Goal: Task Accomplishment & Management: Manage account settings

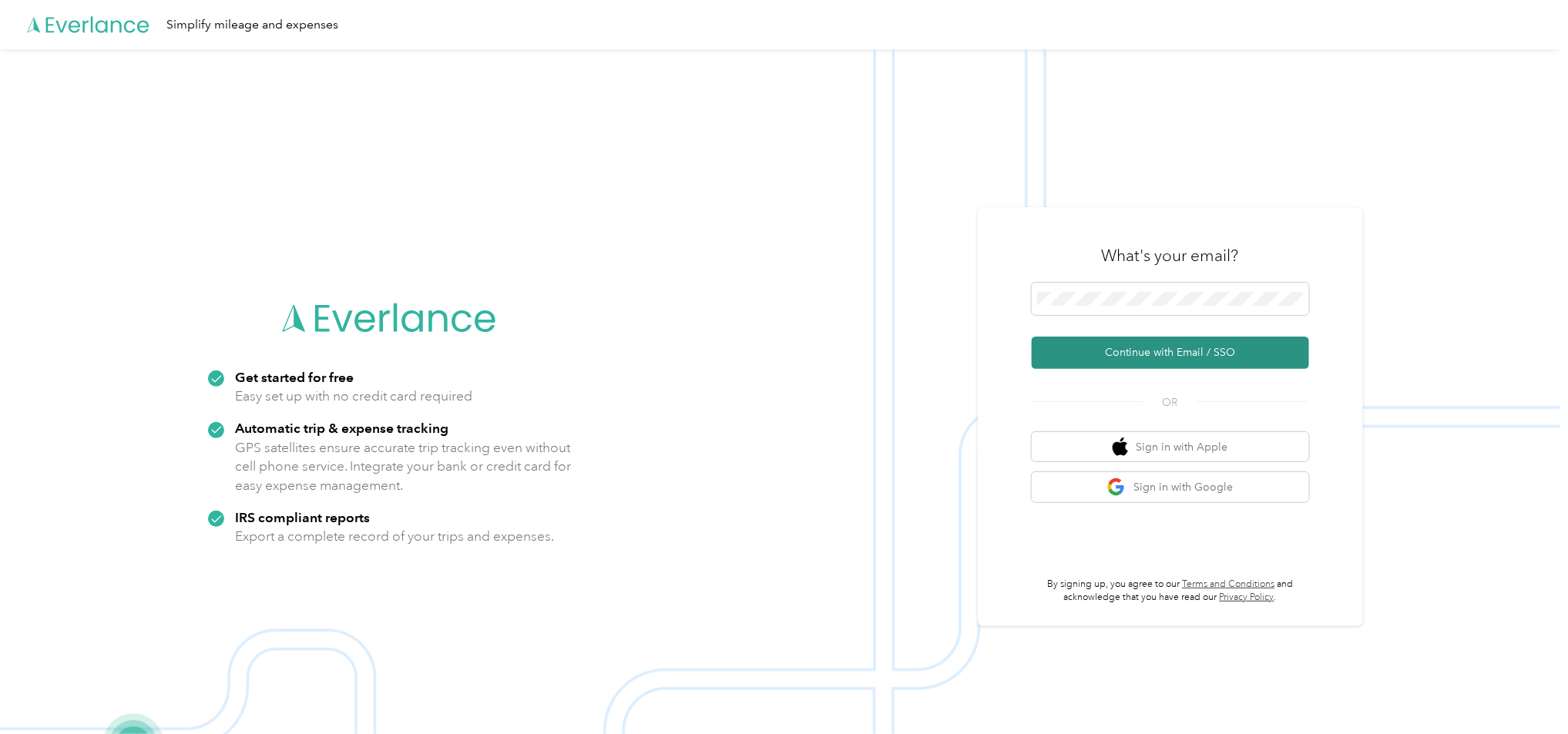
click at [1208, 361] on button "Continue with Email / SSO" at bounding box center [1170, 352] width 277 height 32
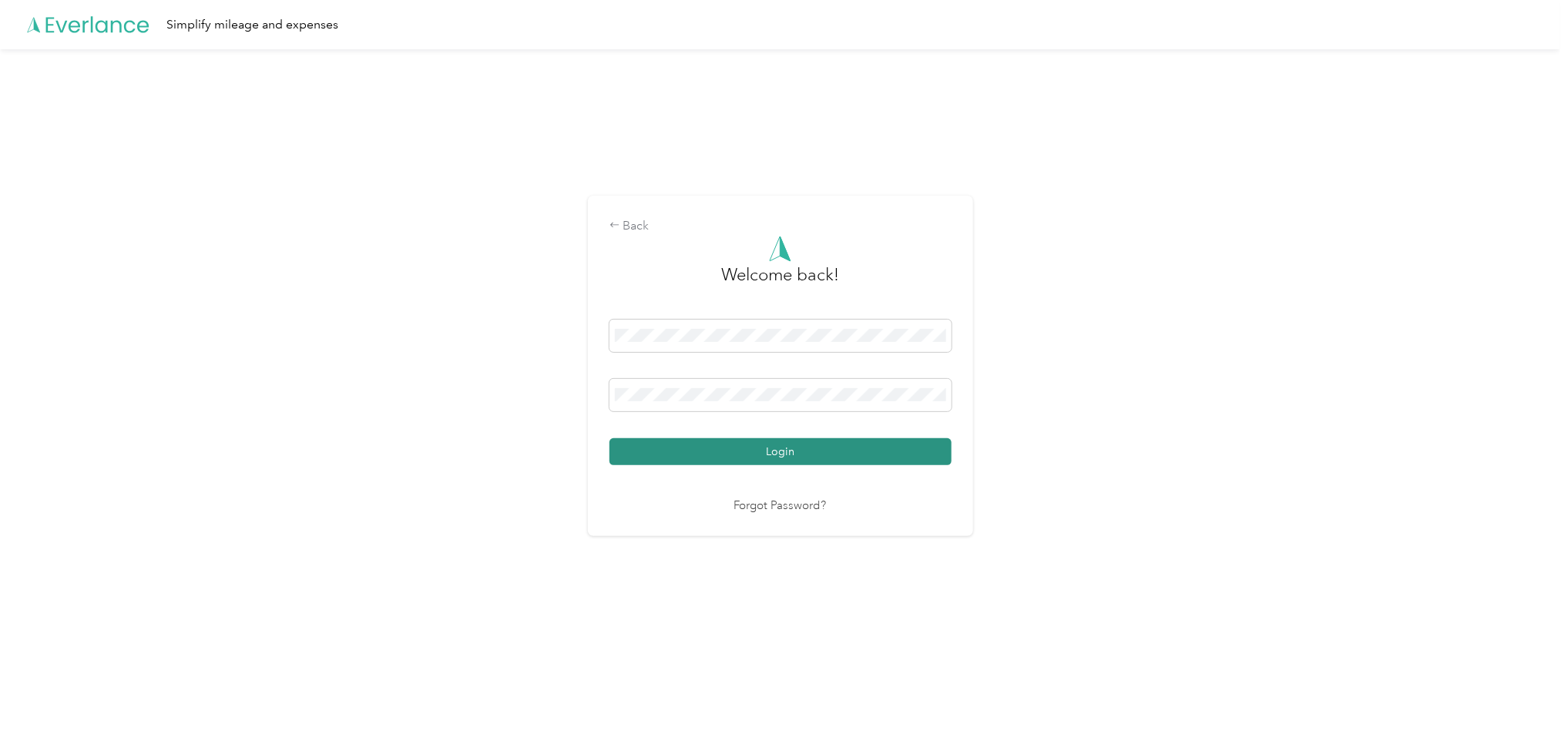
click at [821, 446] on button "Login" at bounding box center [780, 451] width 342 height 27
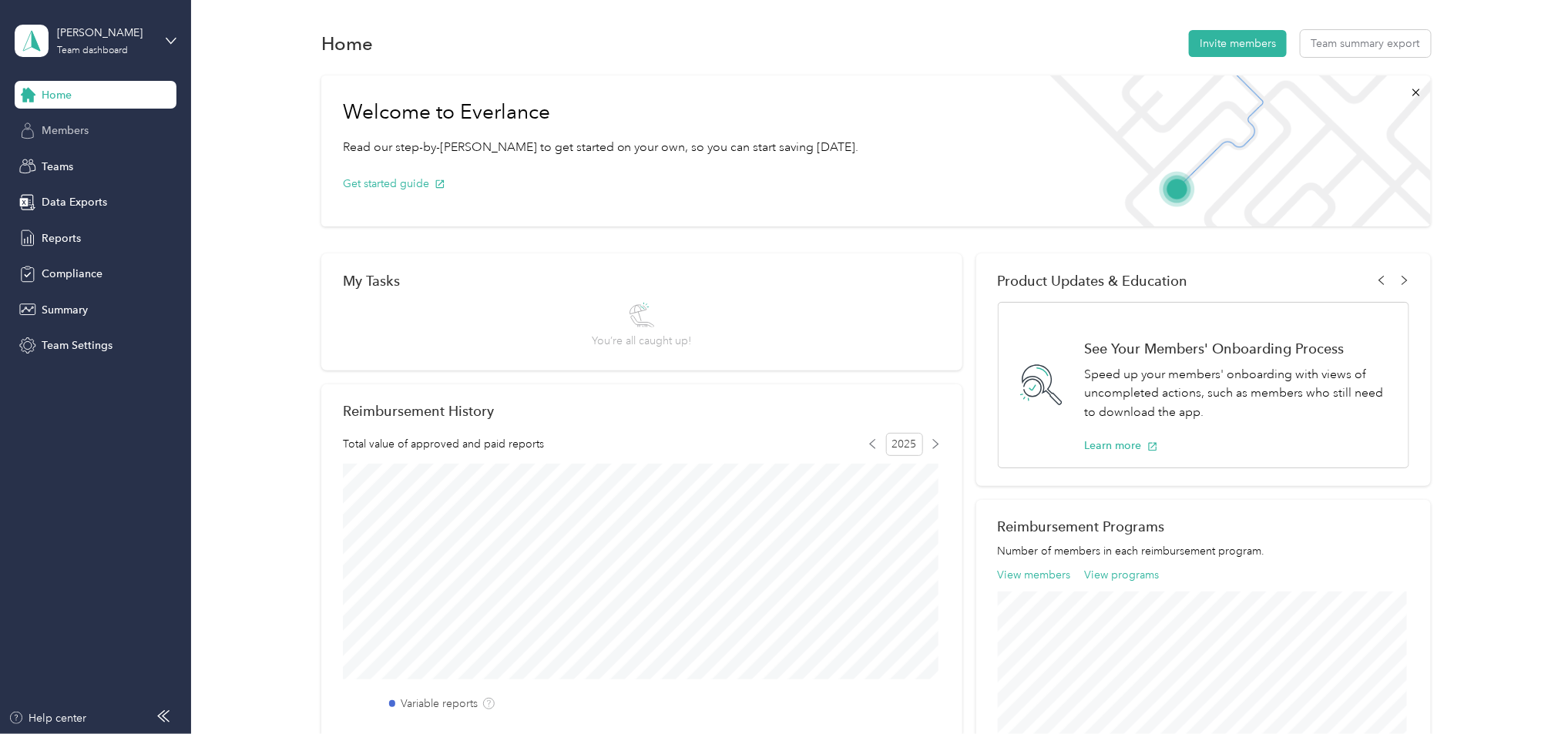
click at [70, 124] on span "Members" at bounding box center [65, 130] width 47 height 16
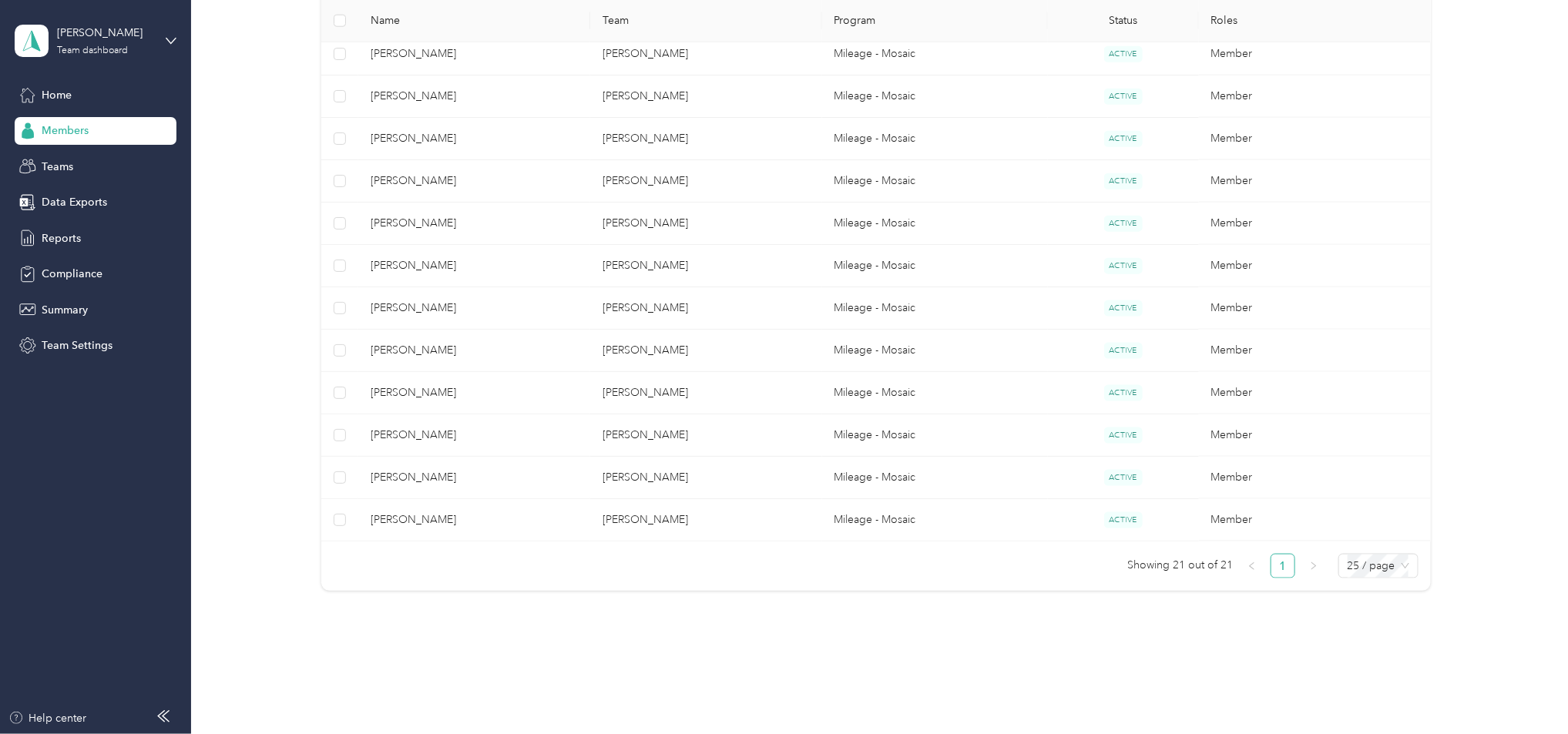
scroll to position [803, 0]
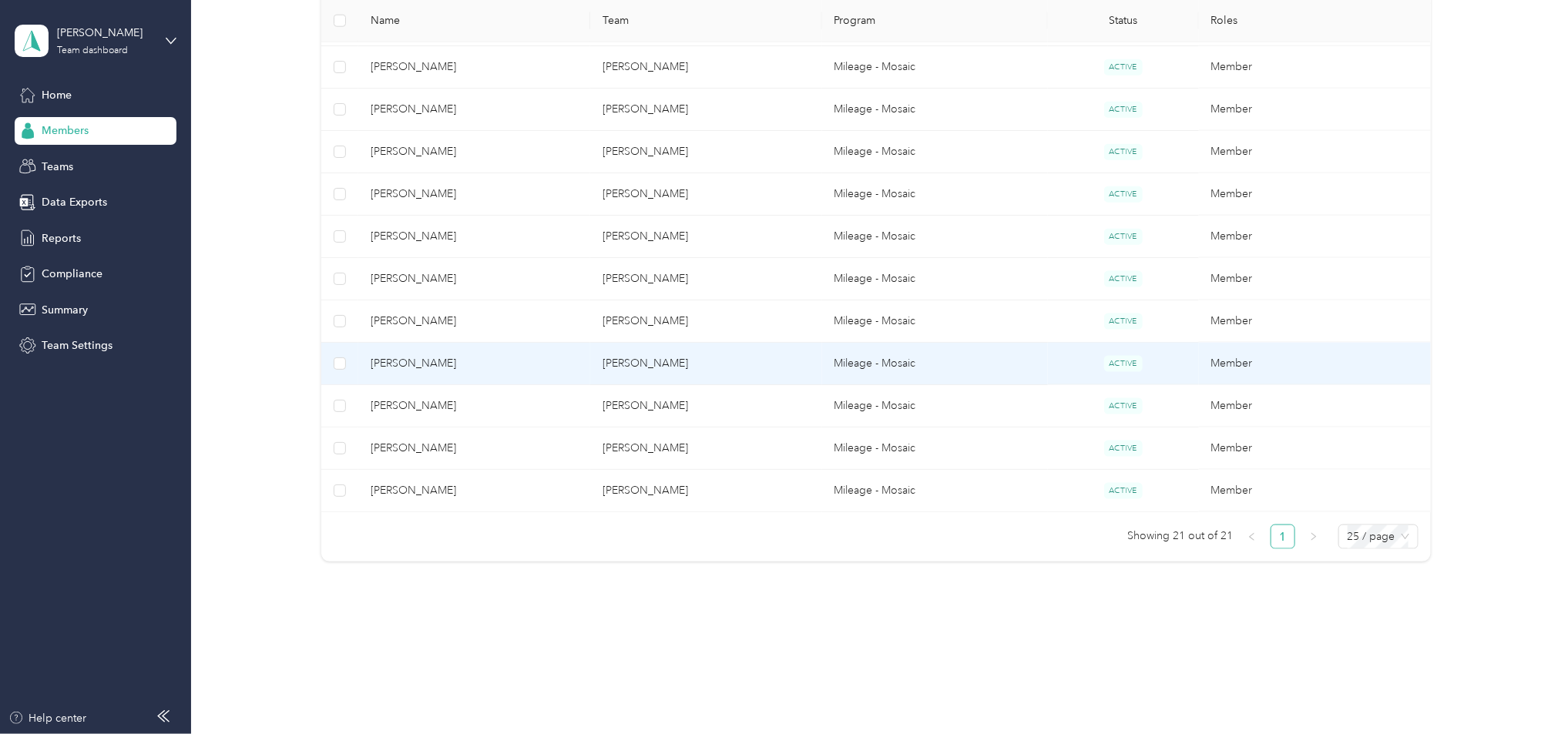
click at [662, 350] on td "[PERSON_NAME]" at bounding box center [707, 364] width 232 height 42
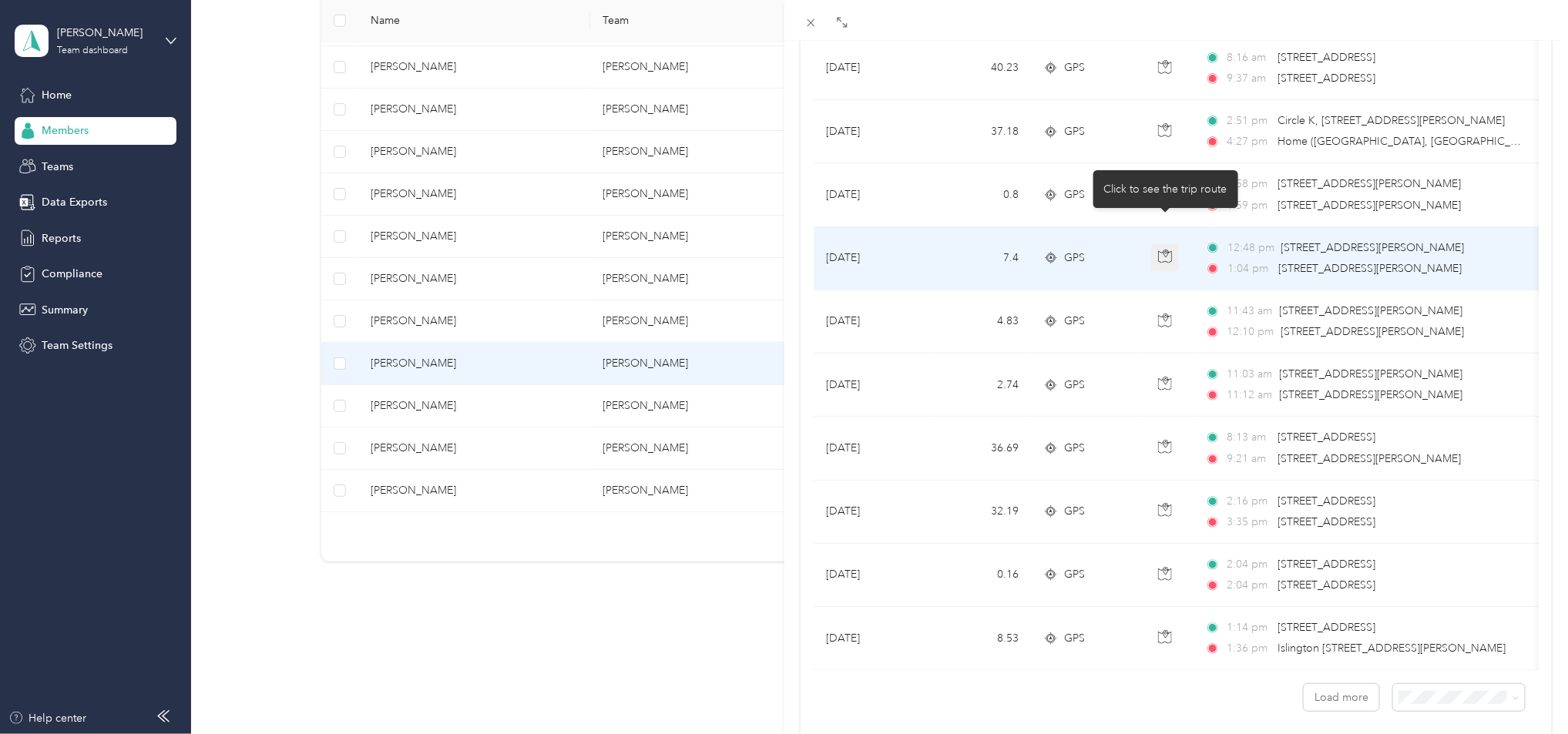
scroll to position [1199, 0]
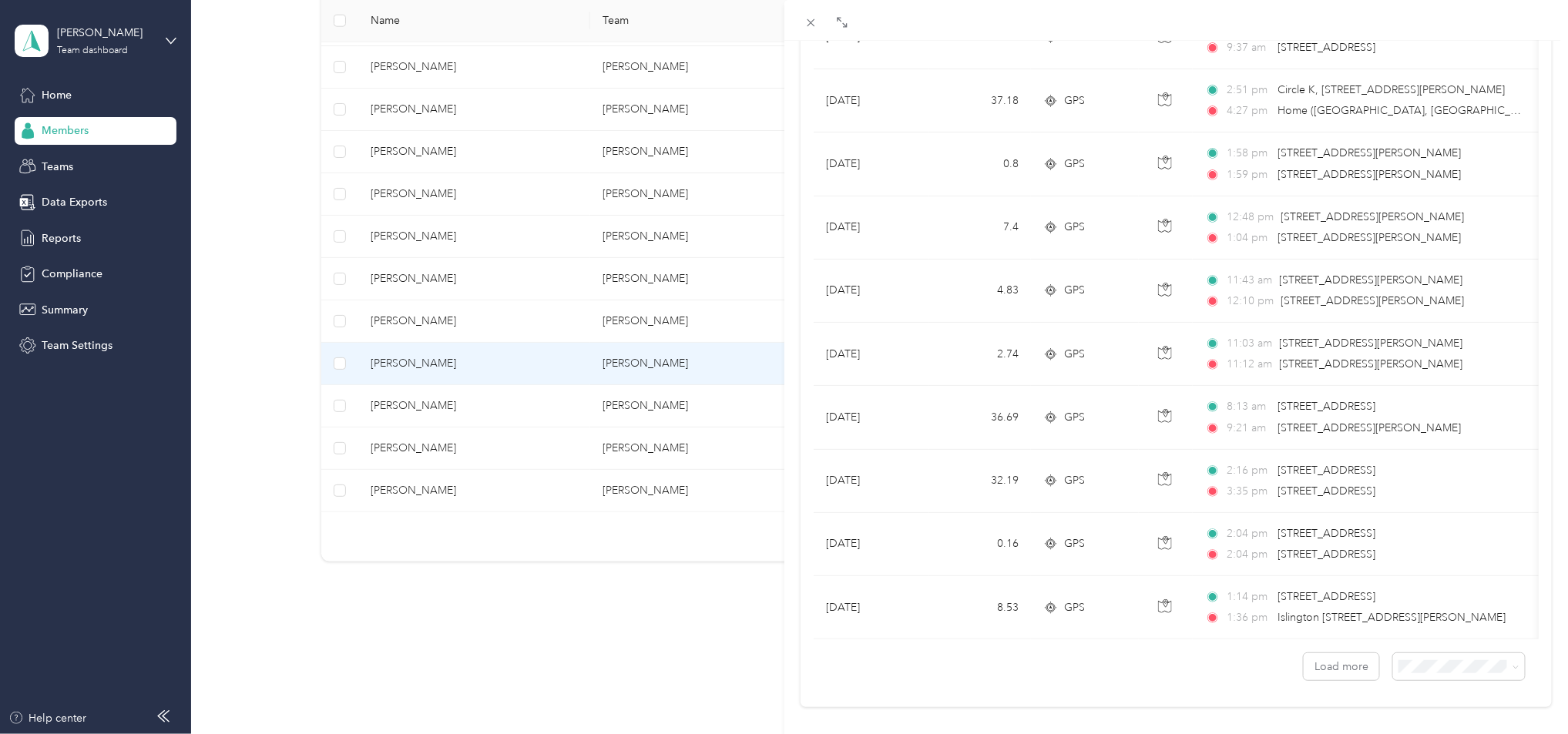
click at [590, 434] on div "[PERSON_NAME] Archive Trips Expenses Reports Member info Program Commute Rates …" at bounding box center [784, 367] width 1568 height 734
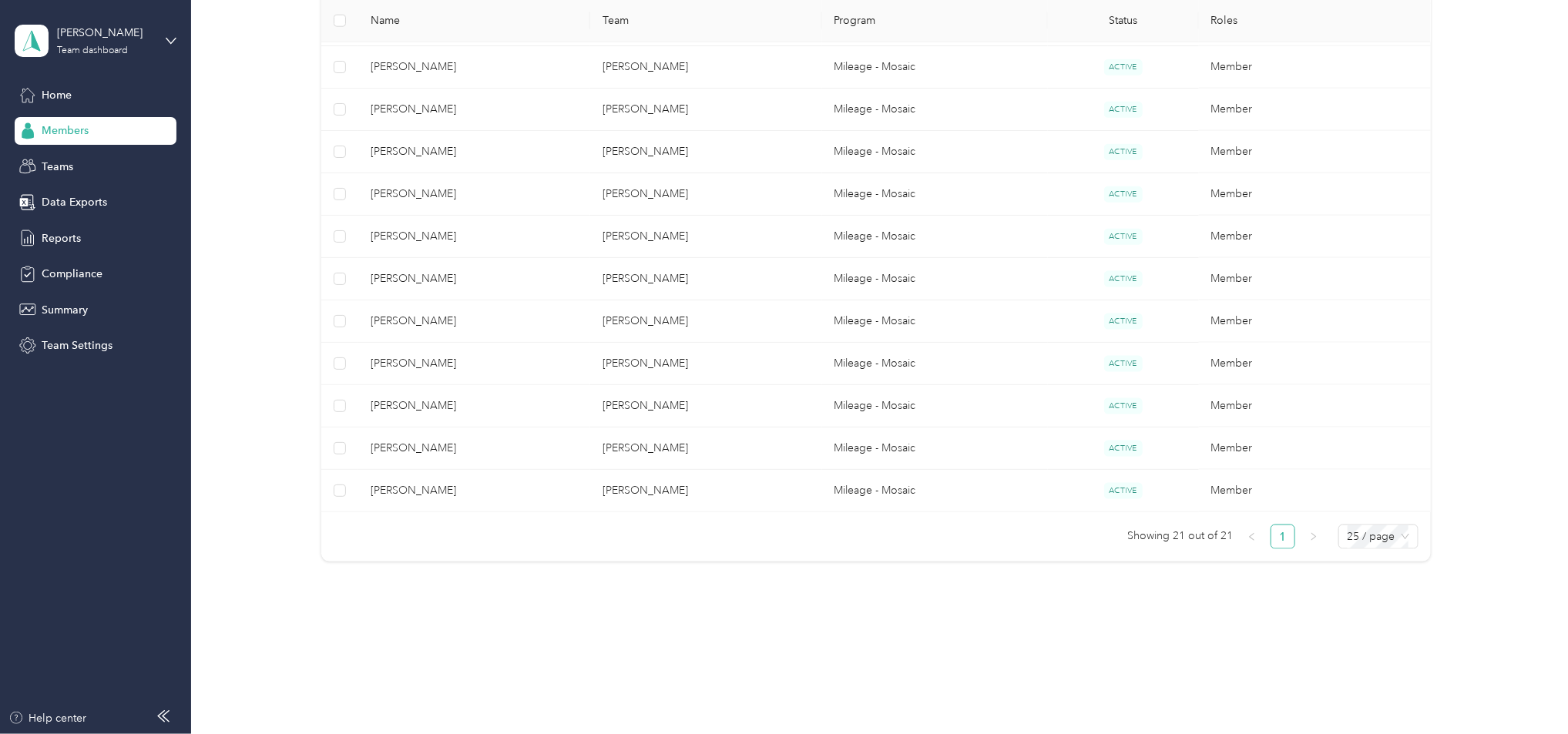
scroll to position [44, 0]
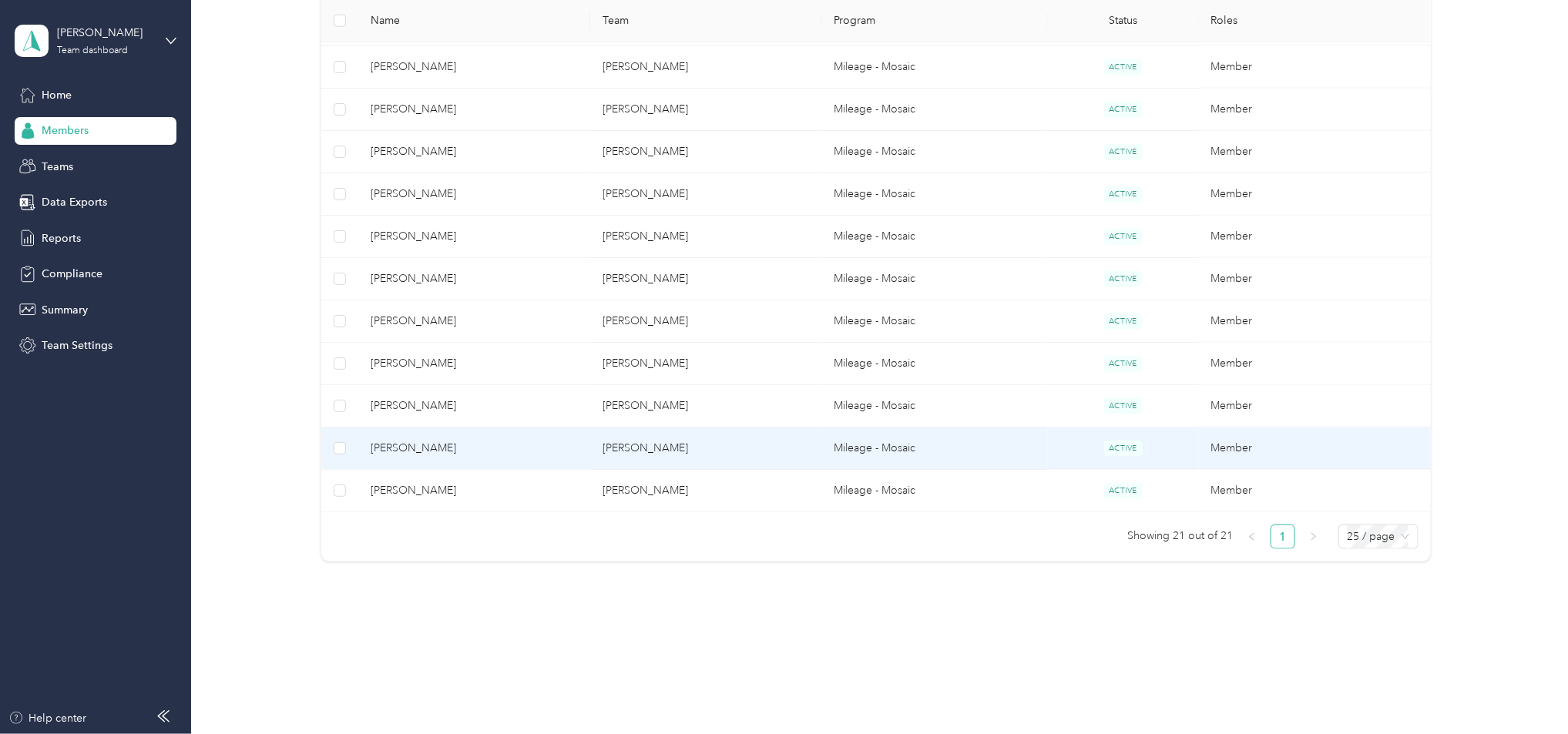
click at [594, 432] on td "[PERSON_NAME]" at bounding box center [707, 449] width 232 height 42
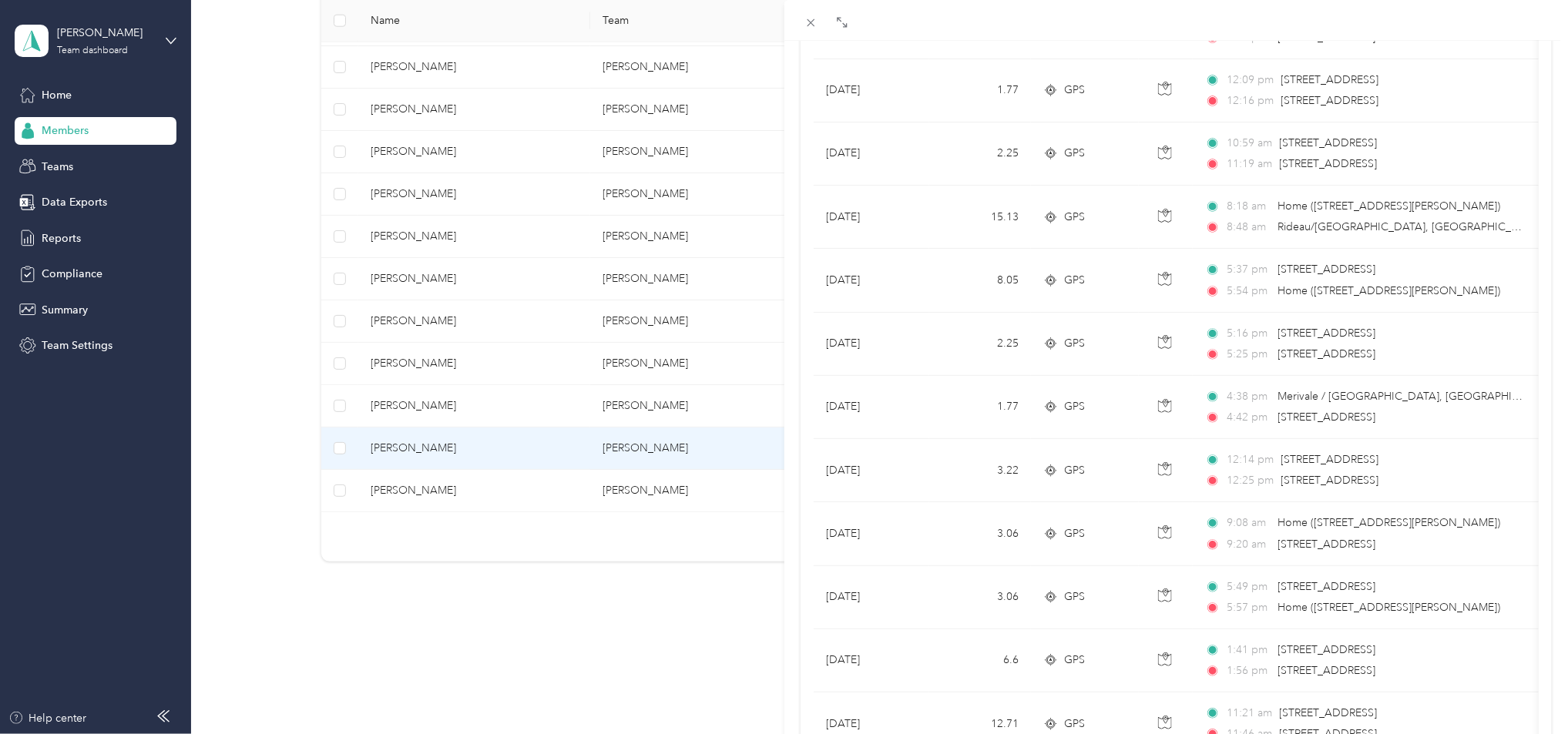
scroll to position [1199, 0]
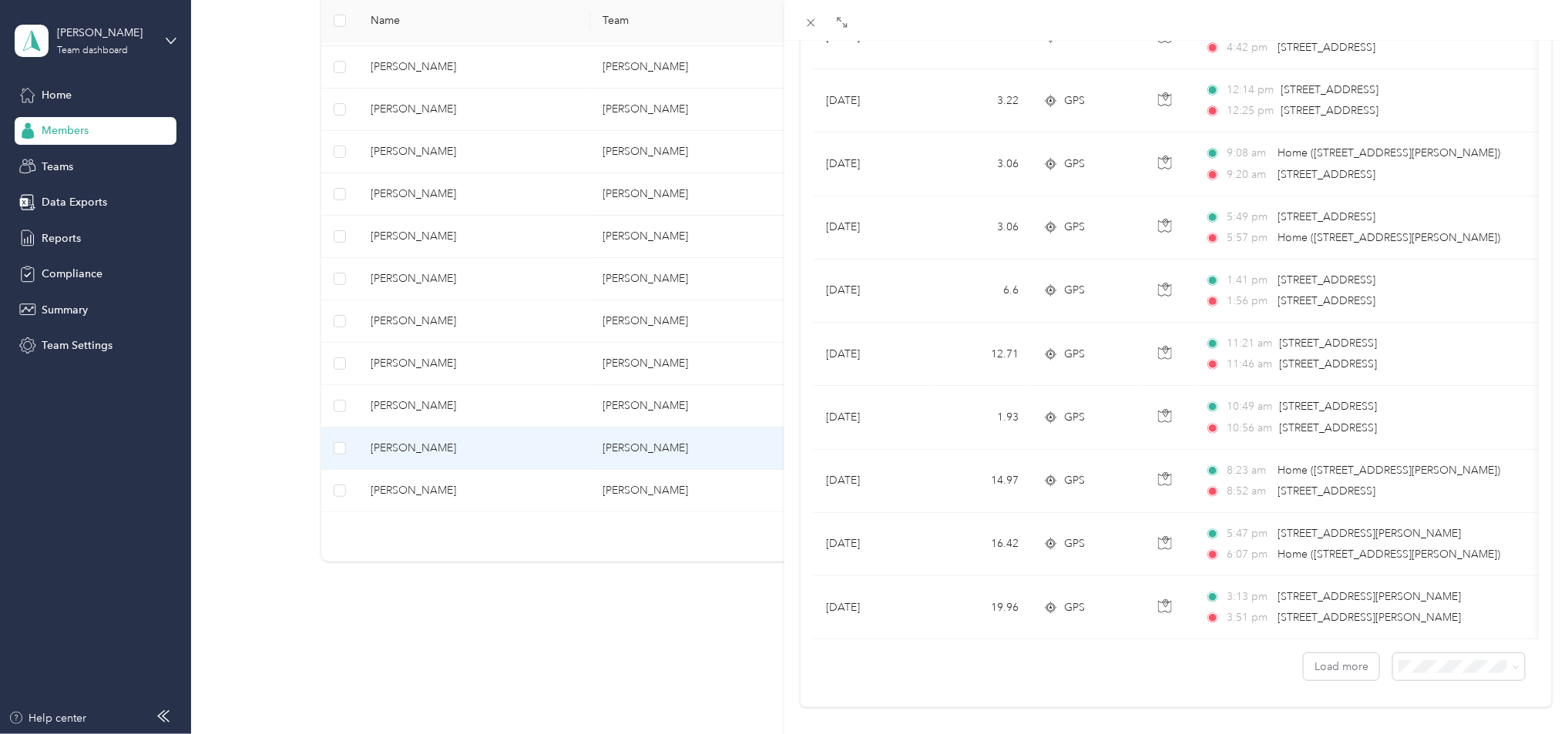
click at [479, 396] on div "[PERSON_NAME] Archive Trips Expenses Reports Member info Program Commute Rates …" at bounding box center [784, 367] width 1568 height 734
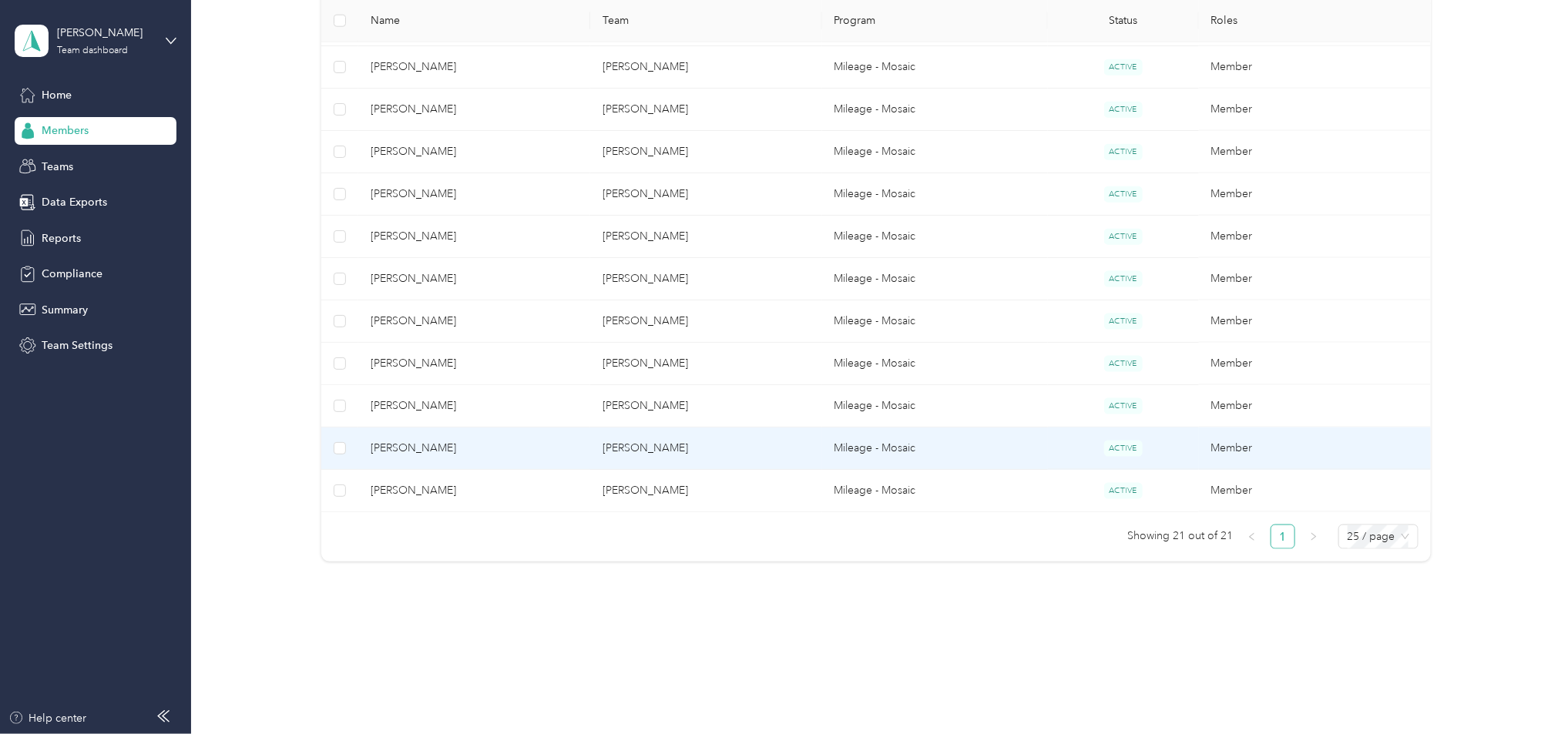
scroll to position [44, 0]
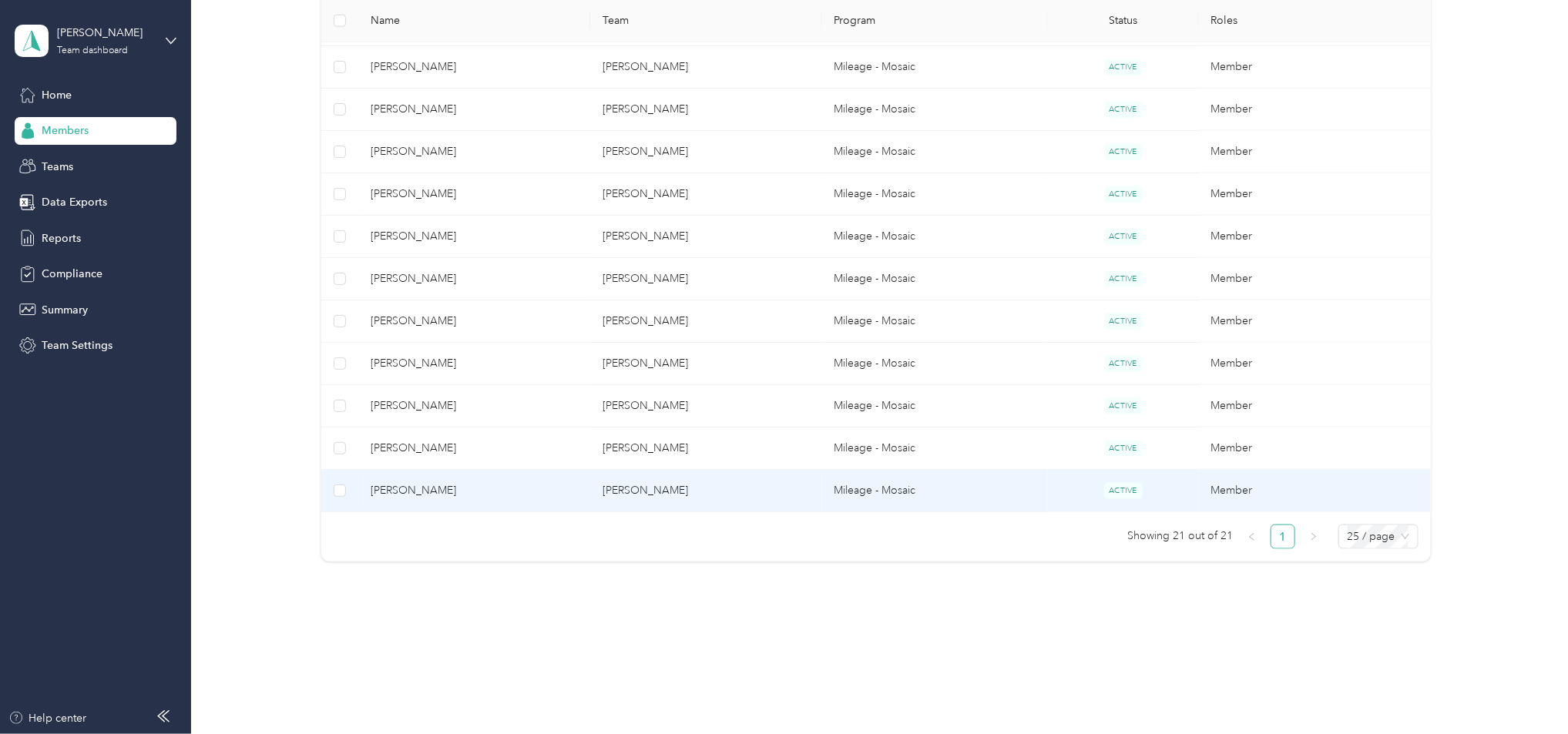
click at [488, 482] on span "[PERSON_NAME]" at bounding box center [474, 491] width 207 height 17
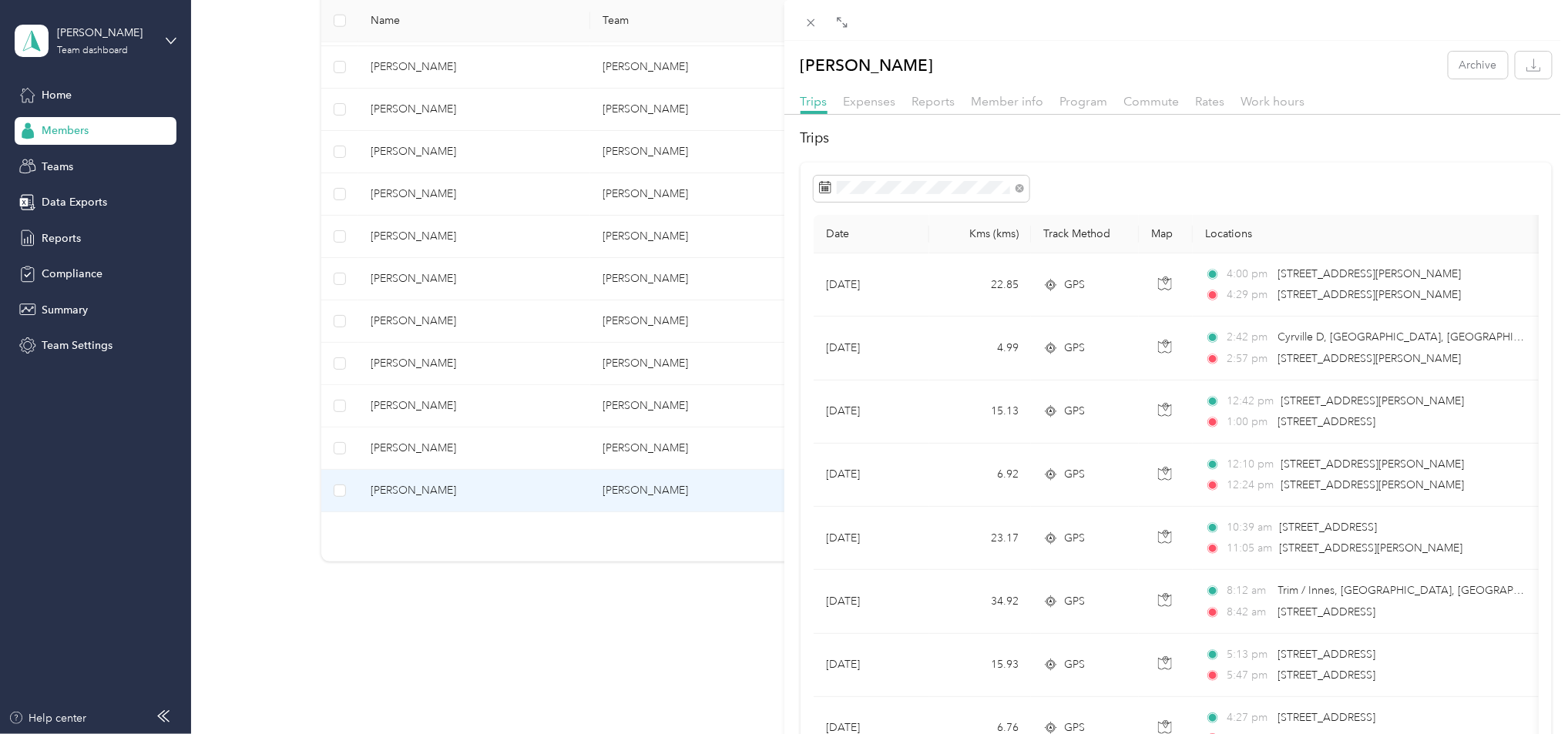
click at [471, 437] on div "[PERSON_NAME] Archive Trips Expenses Reports Member info Program Commute Rates …" at bounding box center [784, 367] width 1568 height 734
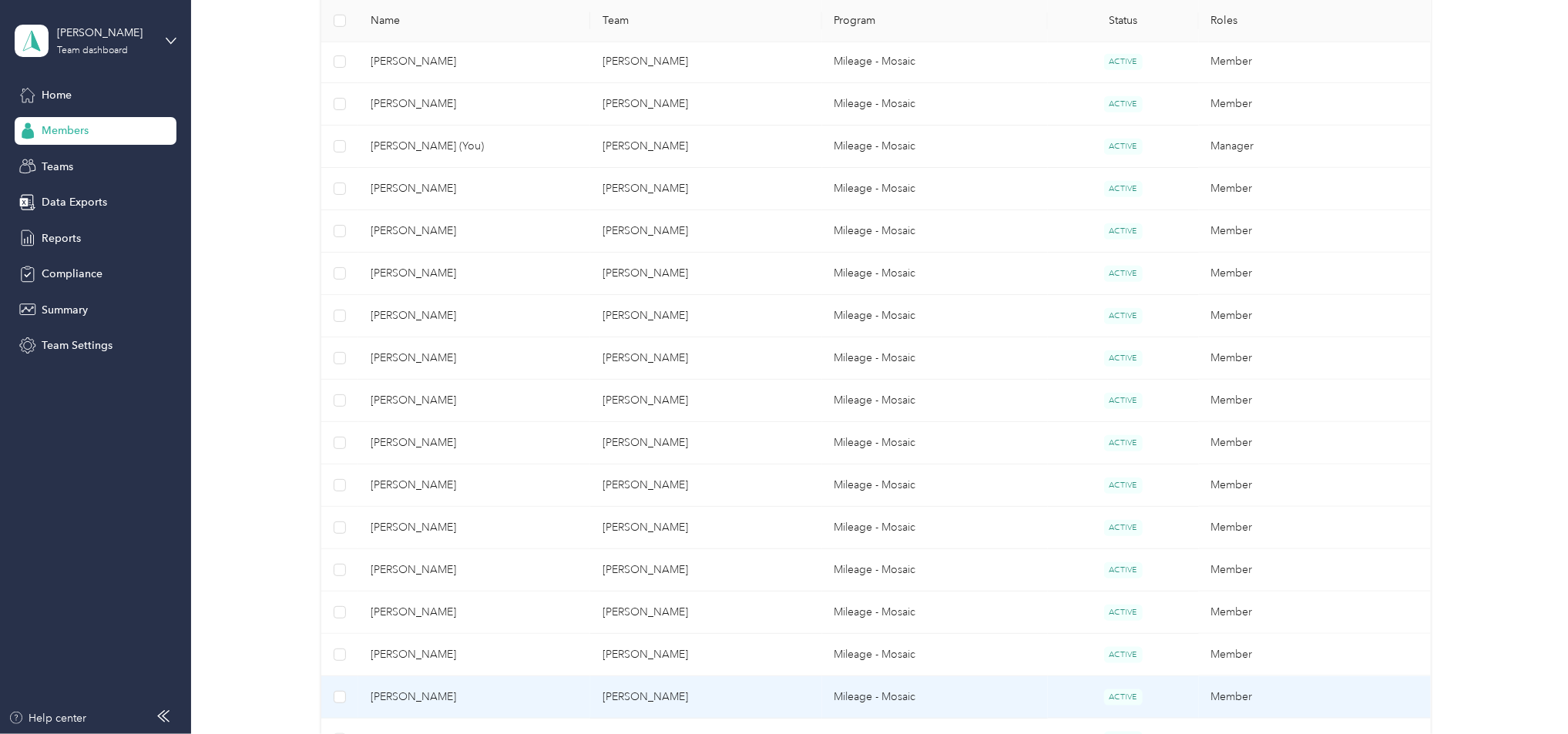
scroll to position [204, 0]
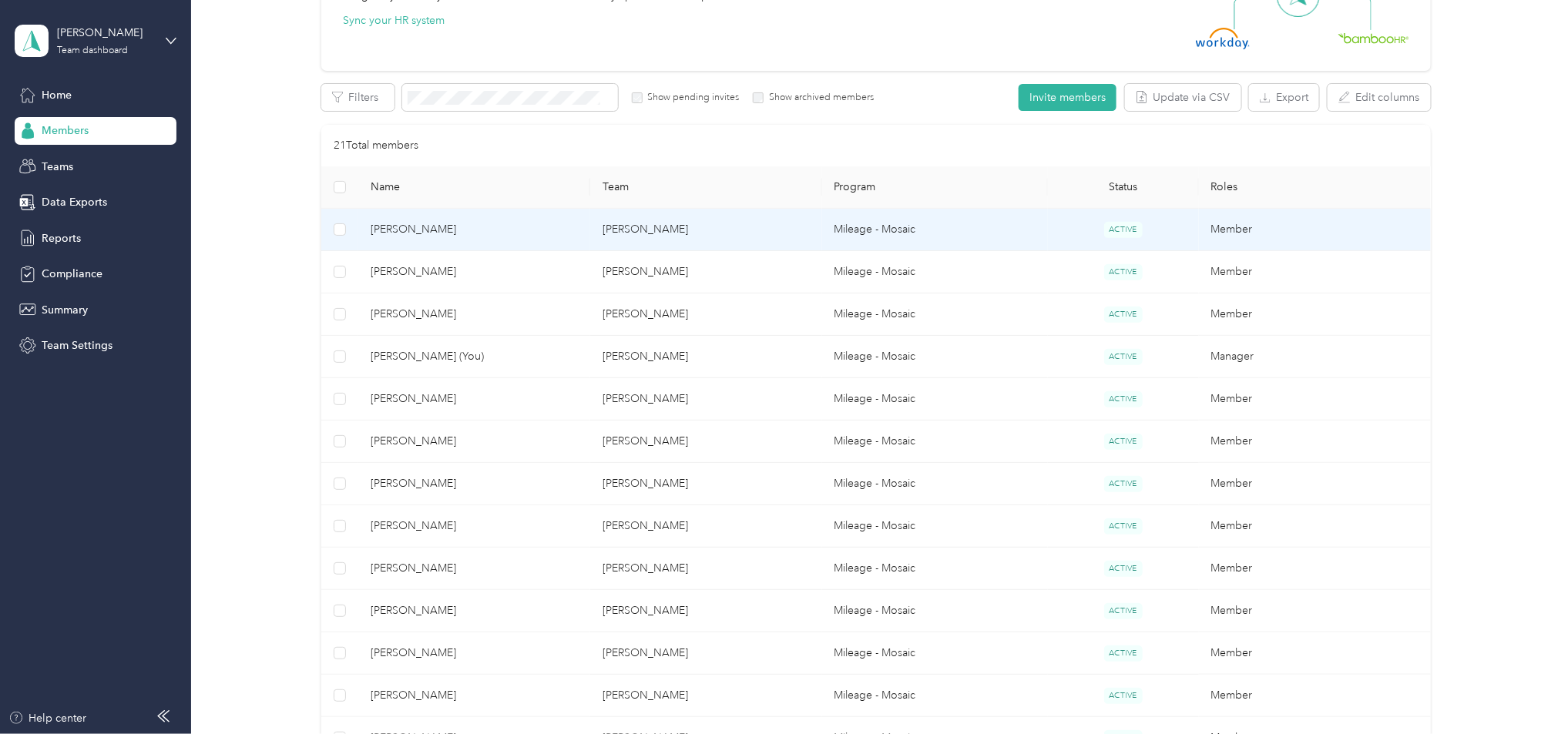
click at [630, 228] on td "[PERSON_NAME]" at bounding box center [707, 230] width 232 height 42
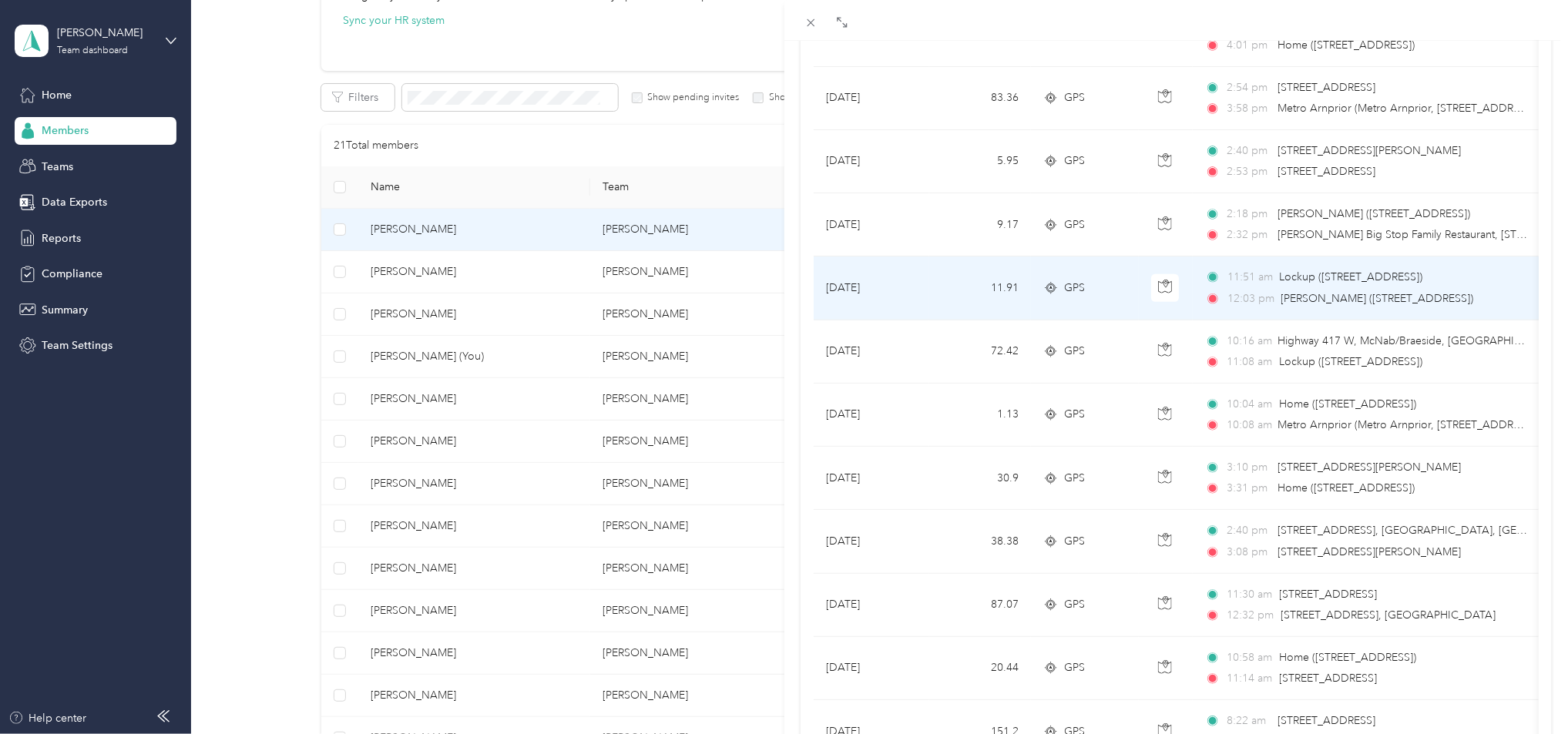
scroll to position [1199, 0]
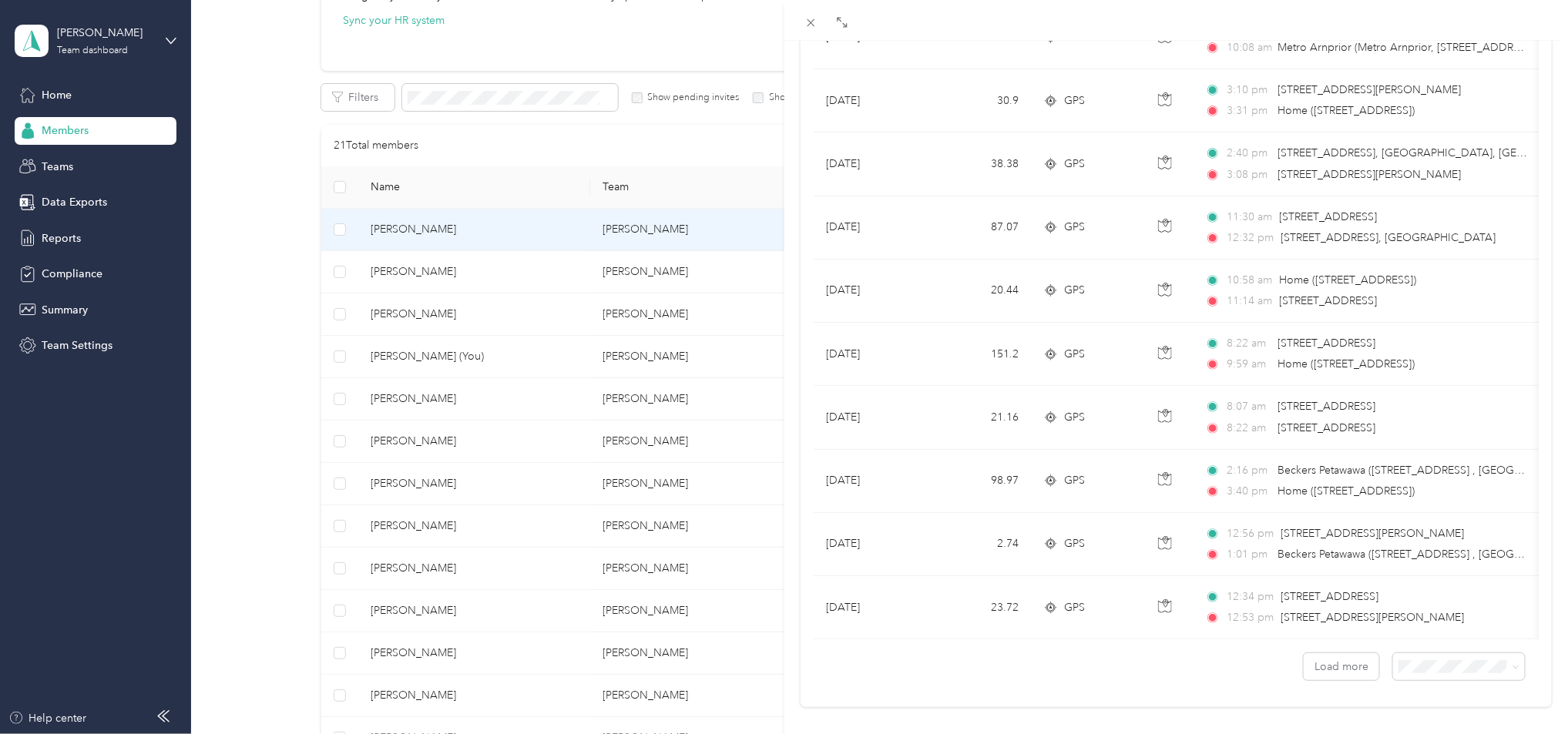
click at [524, 347] on div "[PERSON_NAME] Archive Trips Expenses Reports Member info Program Commute Rates …" at bounding box center [784, 367] width 1568 height 734
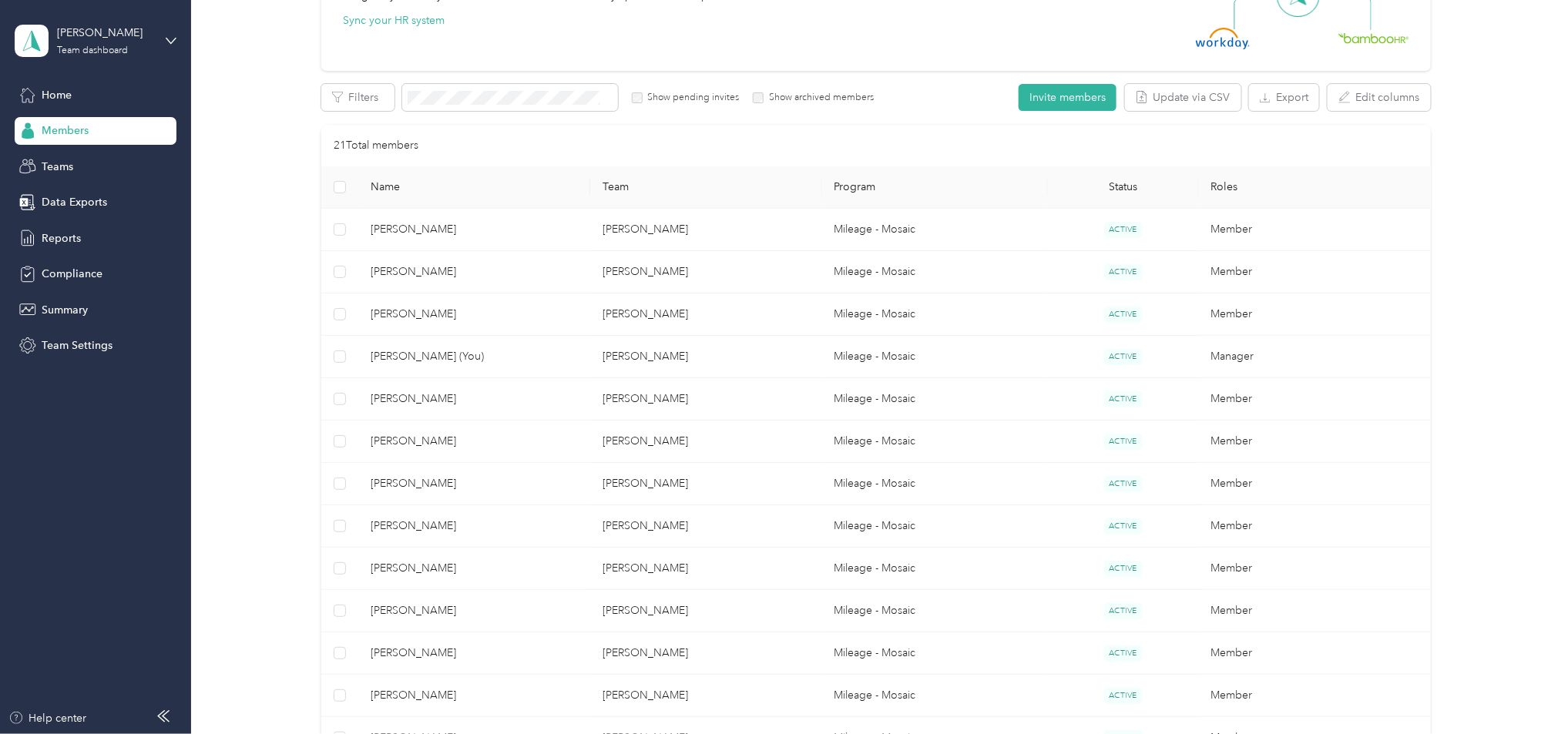
scroll to position [44, 0]
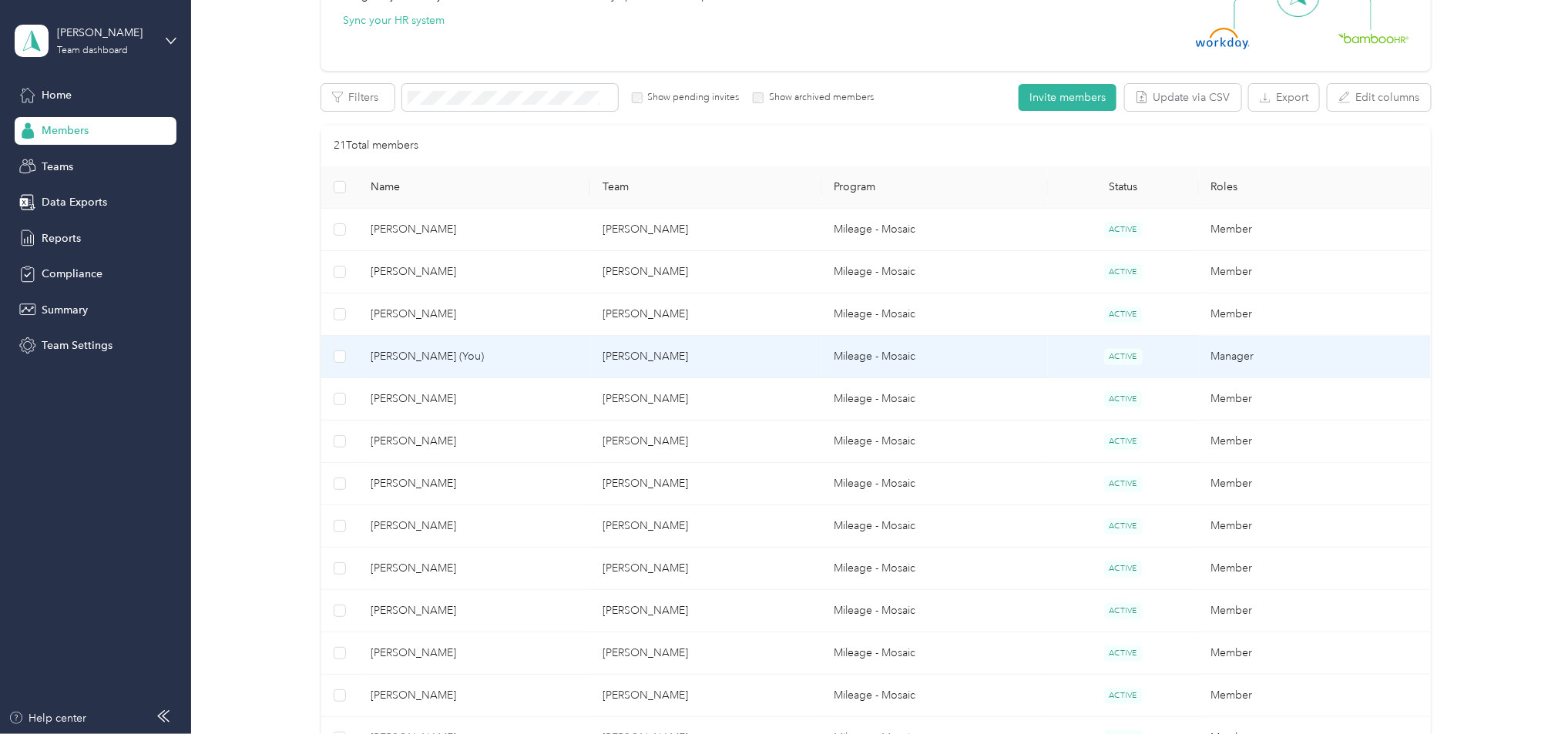
click at [524, 349] on span "[PERSON_NAME] (You)" at bounding box center [474, 357] width 207 height 17
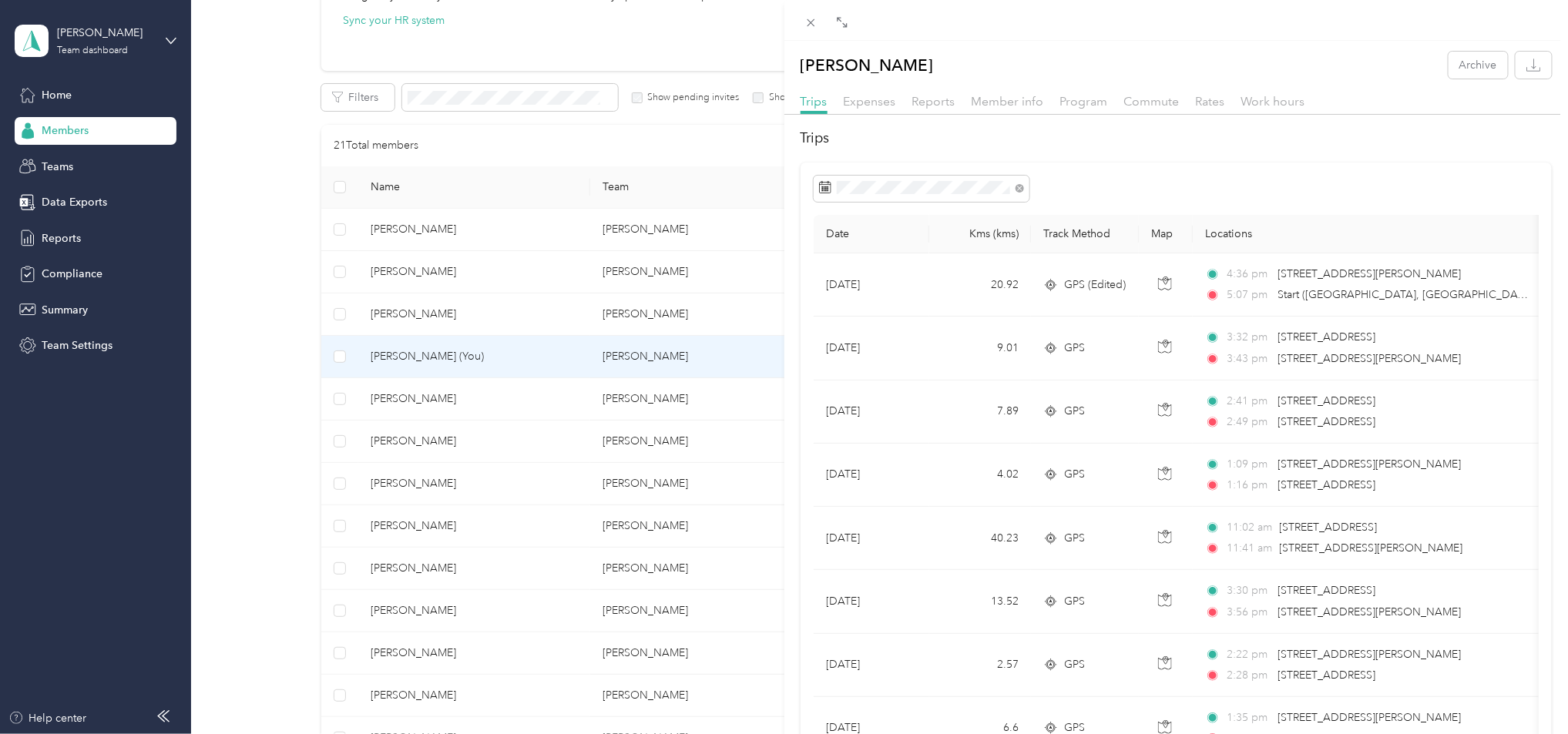
click at [410, 404] on div "[PERSON_NAME] Archive Trips Expenses Reports Member info Program Commute Rates …" at bounding box center [784, 367] width 1568 height 734
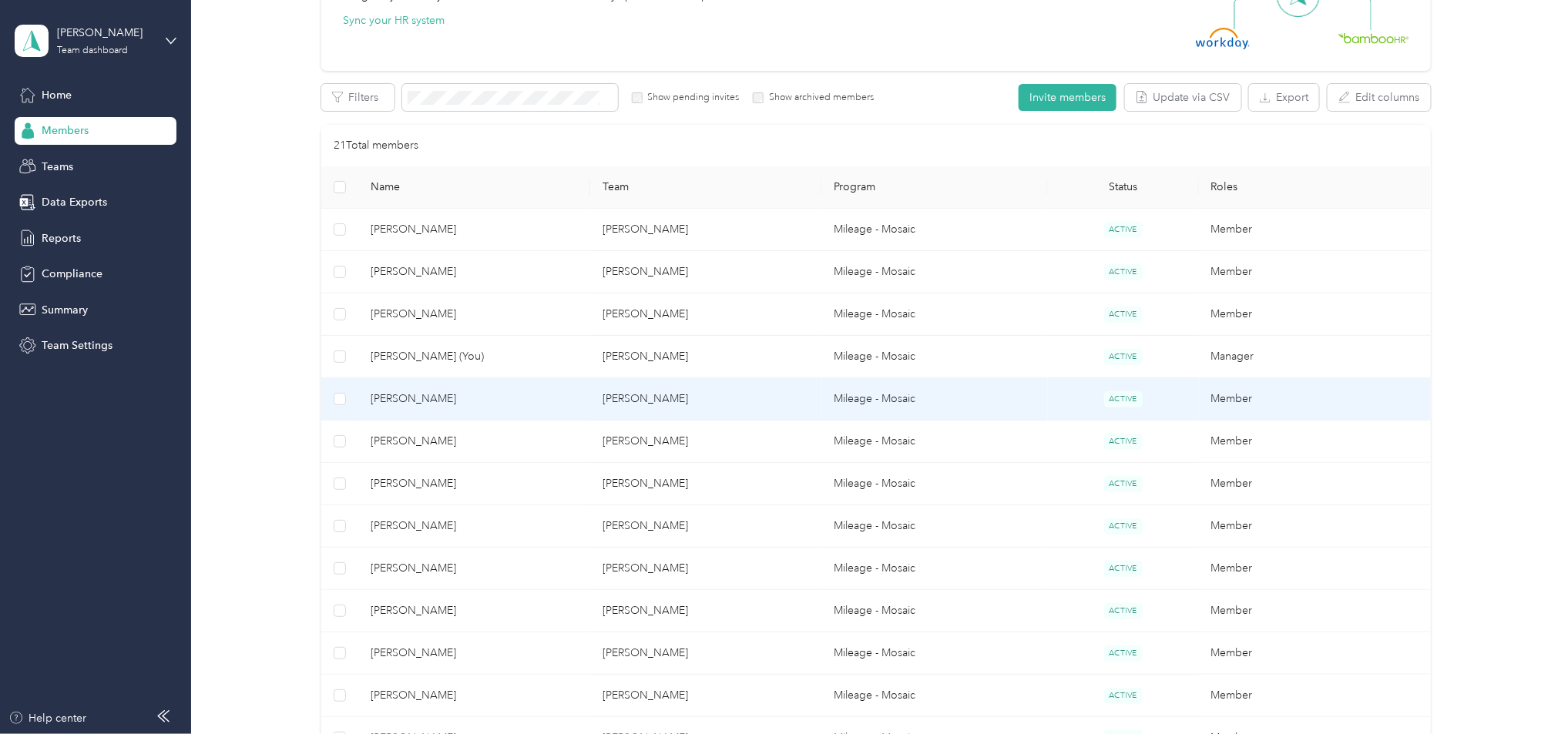
click at [410, 404] on span "[PERSON_NAME]" at bounding box center [474, 400] width 207 height 17
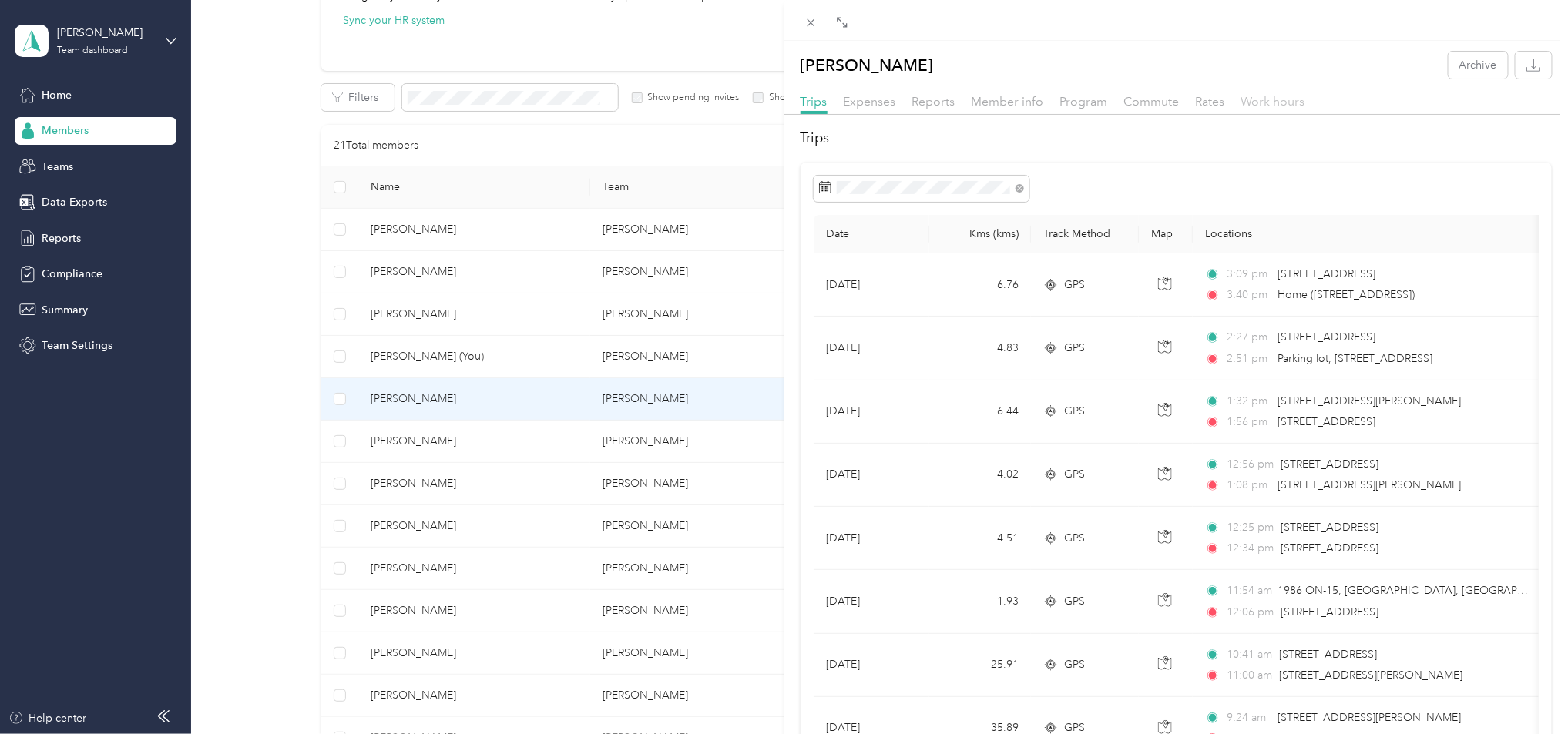
click at [1293, 104] on span "Work hours" at bounding box center [1274, 102] width 64 height 15
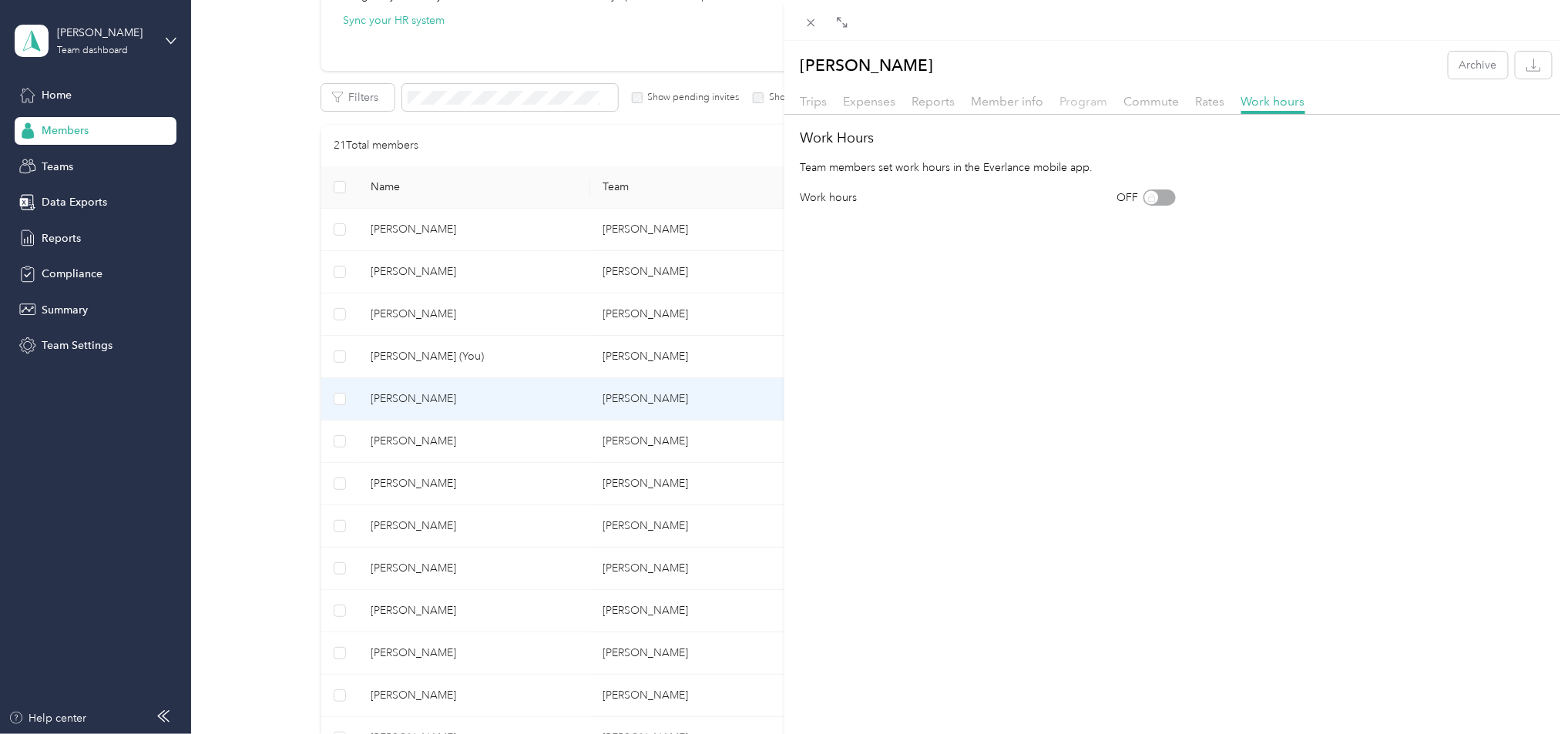
click at [1076, 102] on span "Program" at bounding box center [1084, 102] width 48 height 15
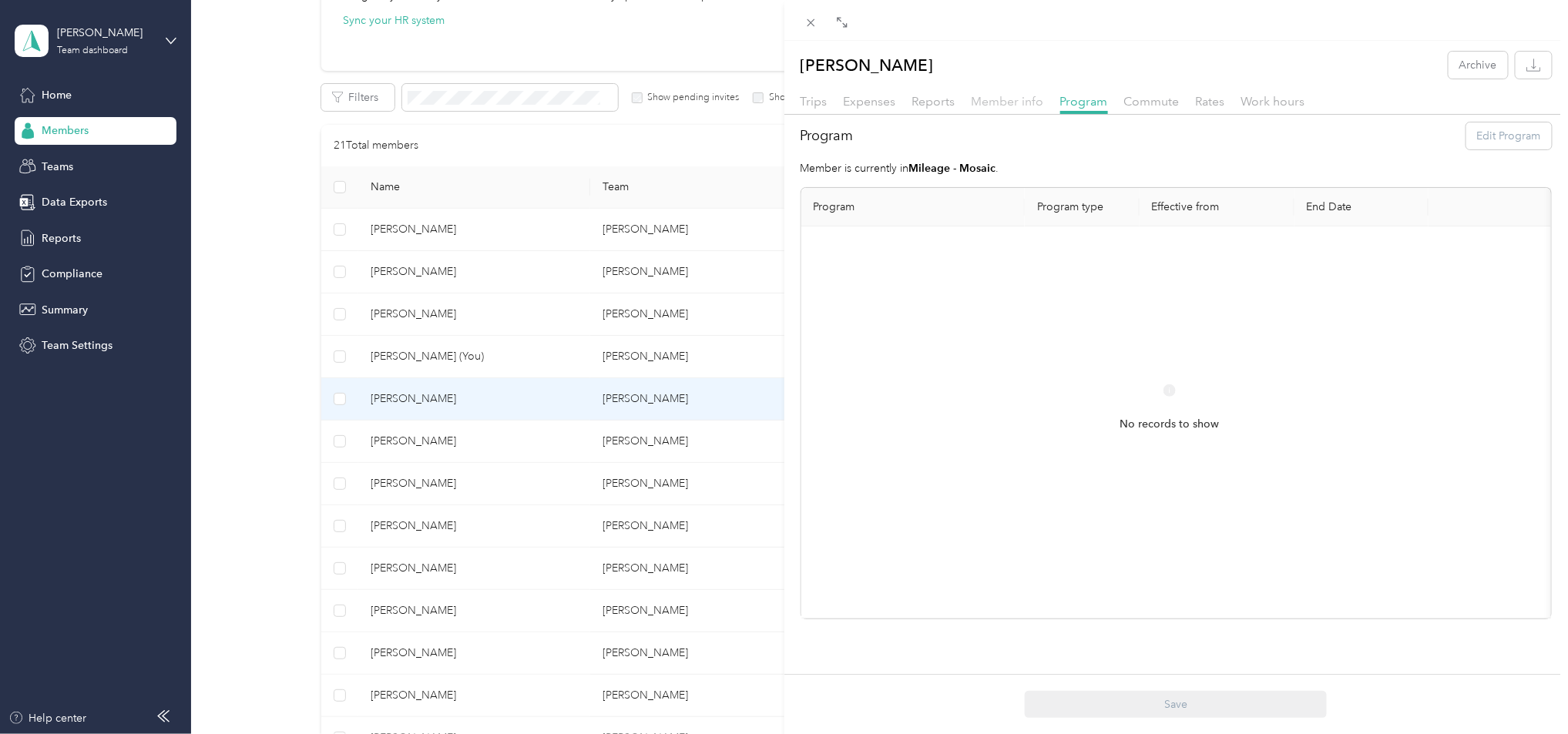
click at [1014, 104] on span "Member info" at bounding box center [1007, 102] width 73 height 15
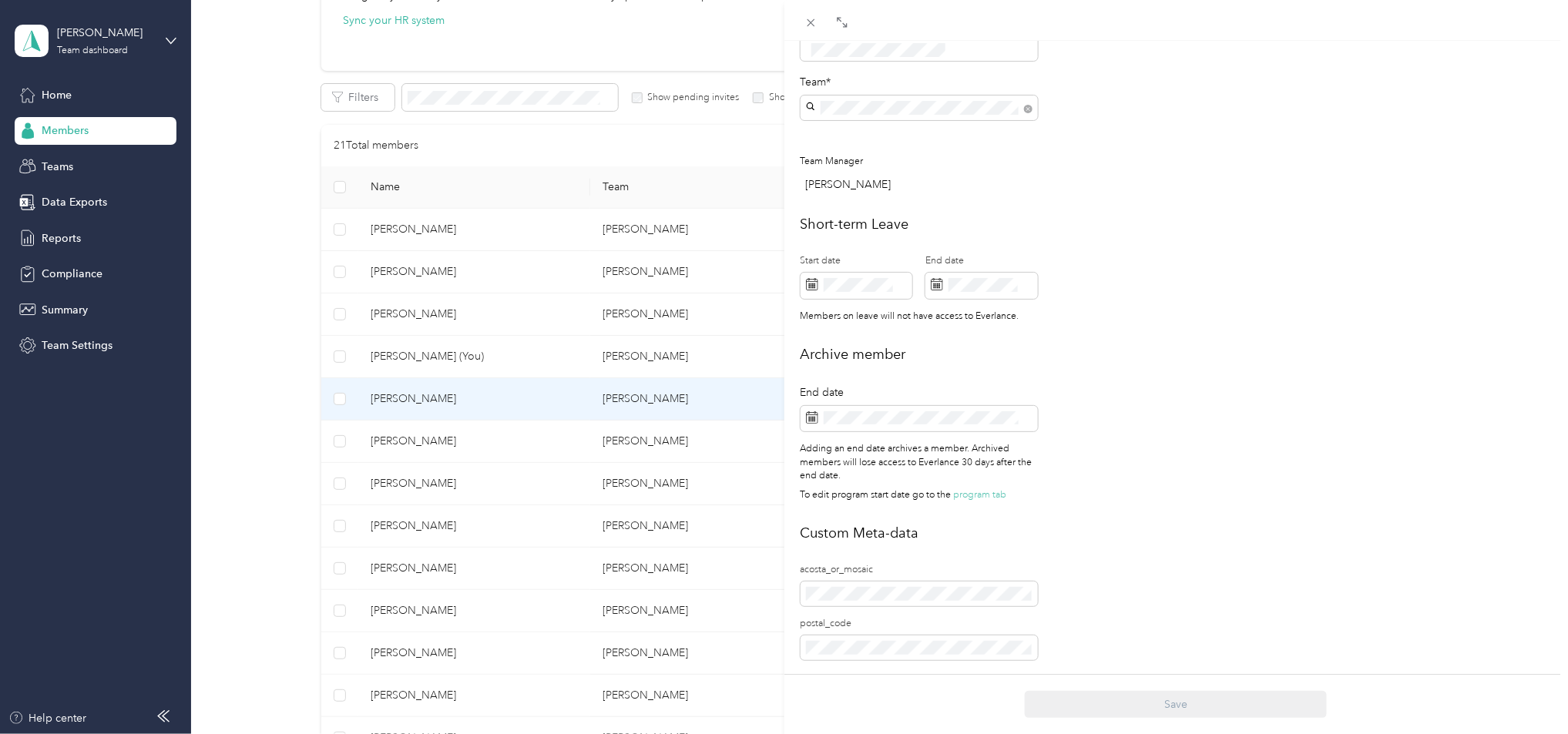
scroll to position [514, 0]
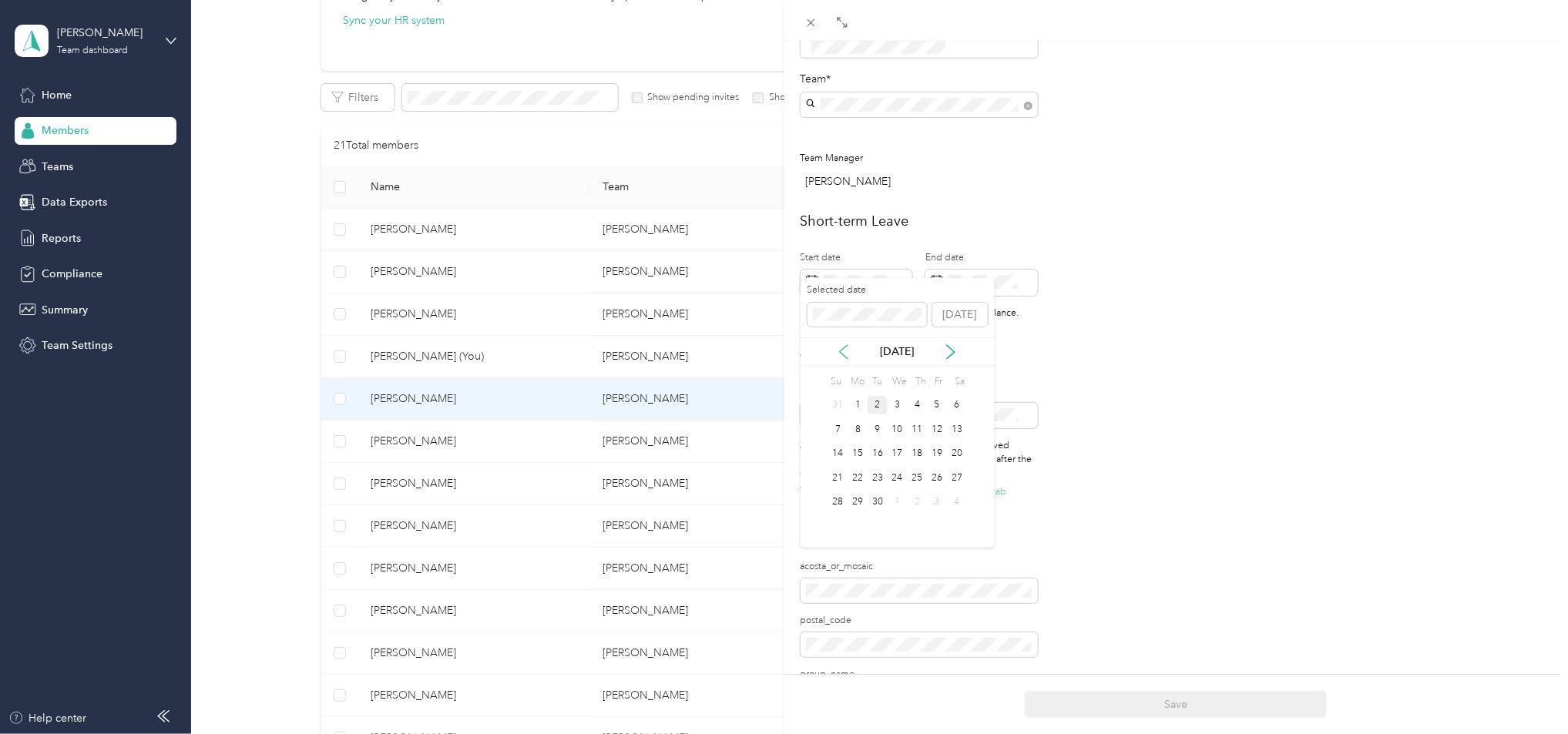
click at [844, 351] on icon at bounding box center [843, 352] width 15 height 15
click at [858, 501] on div "28" at bounding box center [858, 502] width 20 height 19
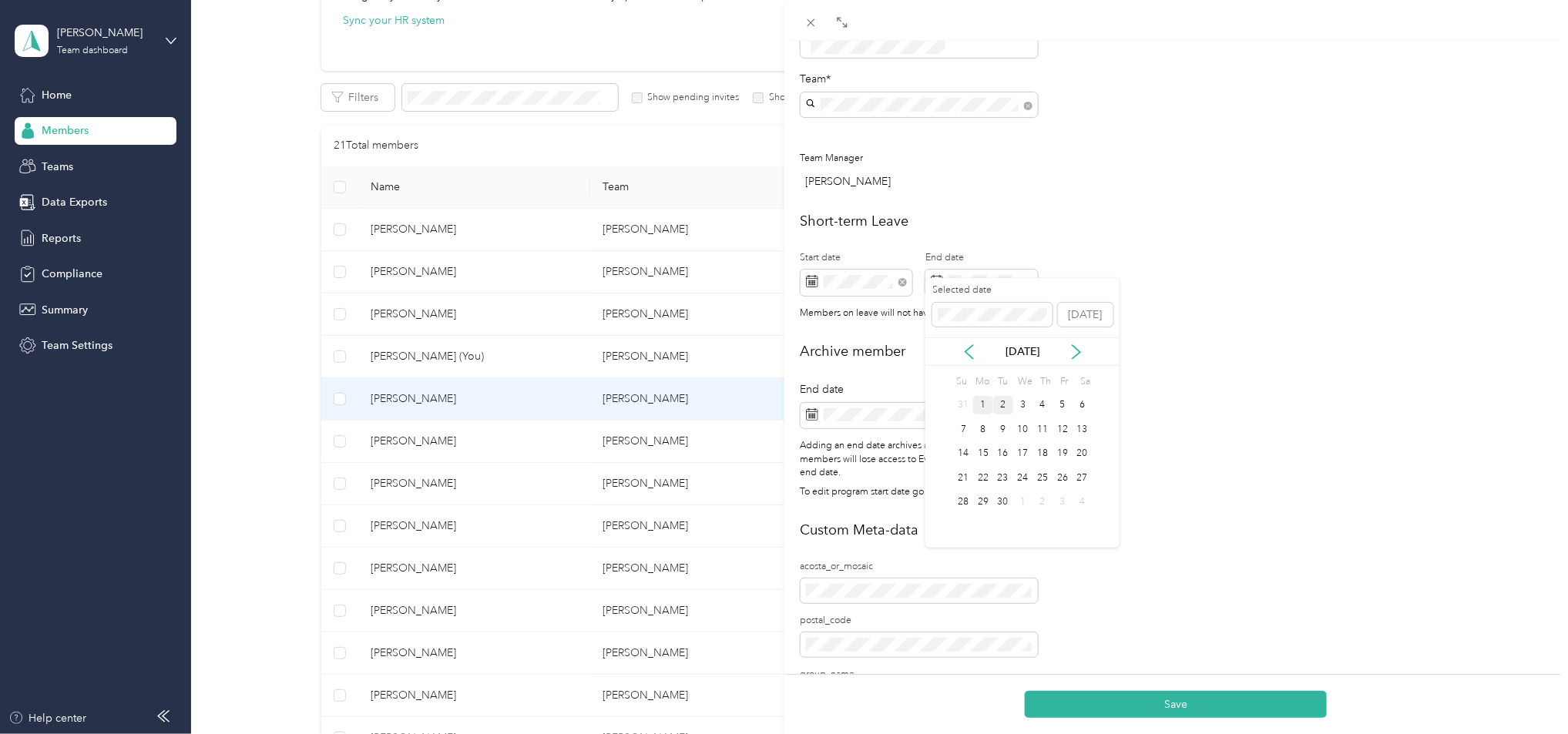
click at [987, 406] on div "1" at bounding box center [983, 405] width 20 height 19
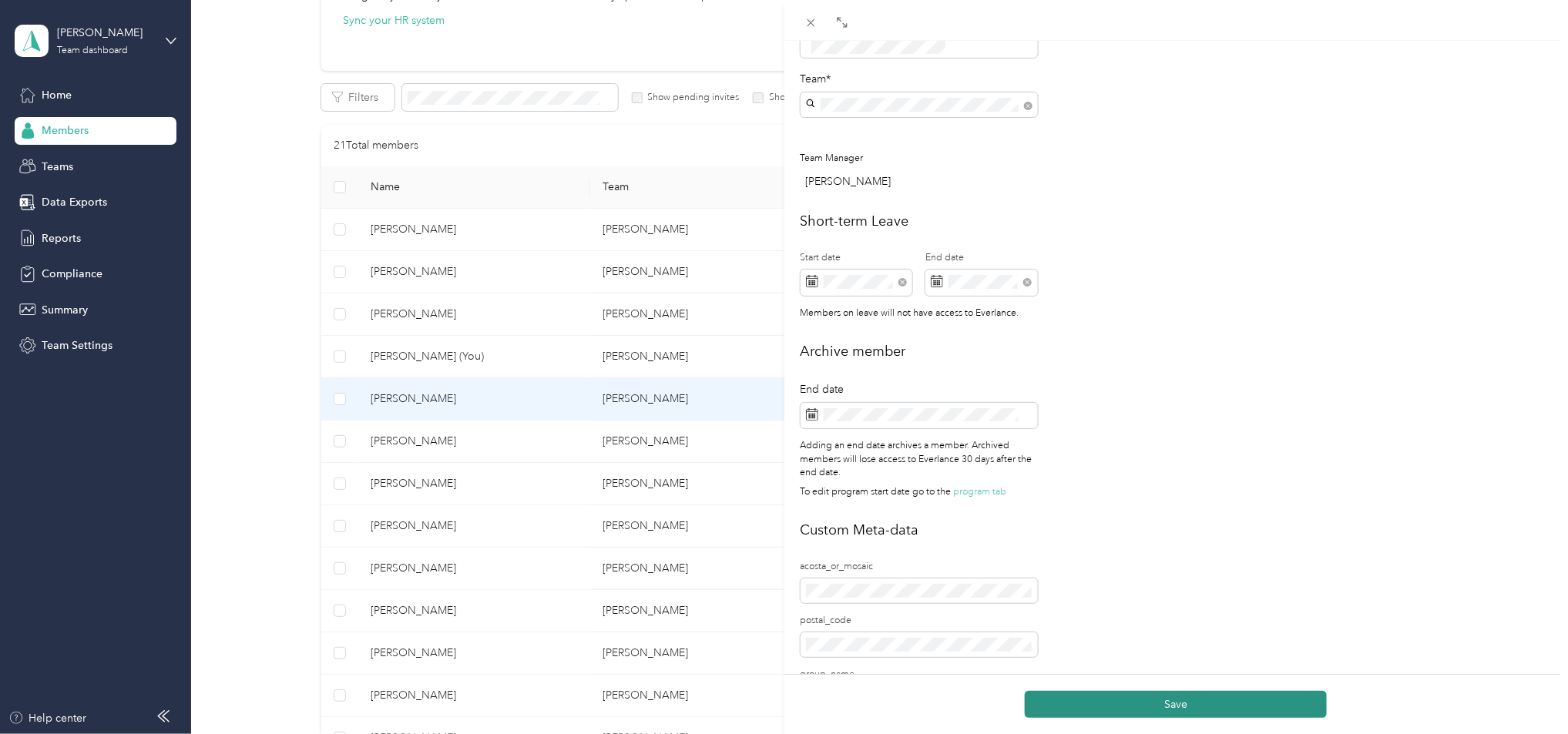
click at [1114, 705] on button "Save" at bounding box center [1176, 705] width 302 height 27
click at [437, 390] on div "[PERSON_NAME] Archive Trips Expenses Reports Member info Program Commute Rates …" at bounding box center [784, 367] width 1568 height 734
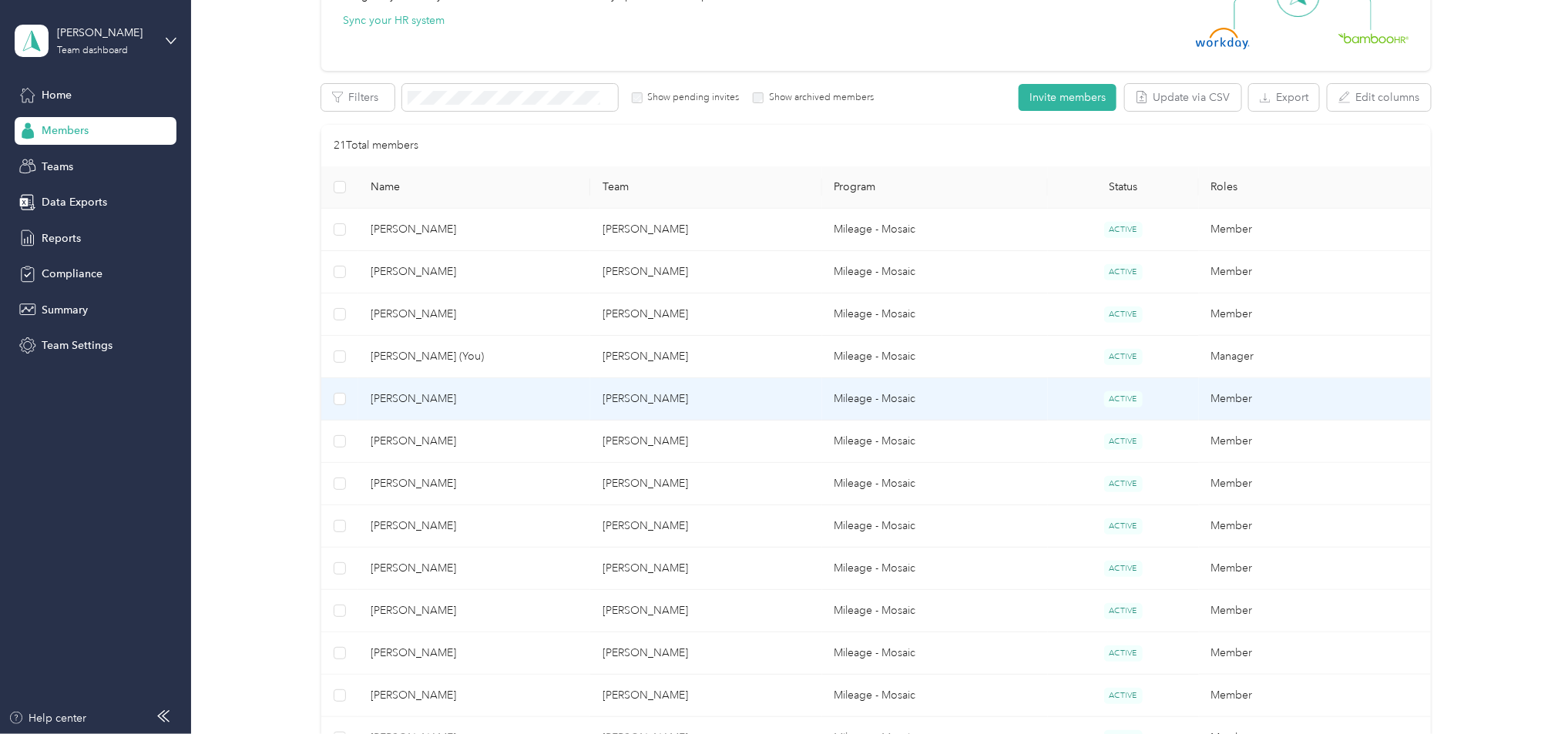
click at [487, 391] on span "[PERSON_NAME]" at bounding box center [474, 400] width 207 height 17
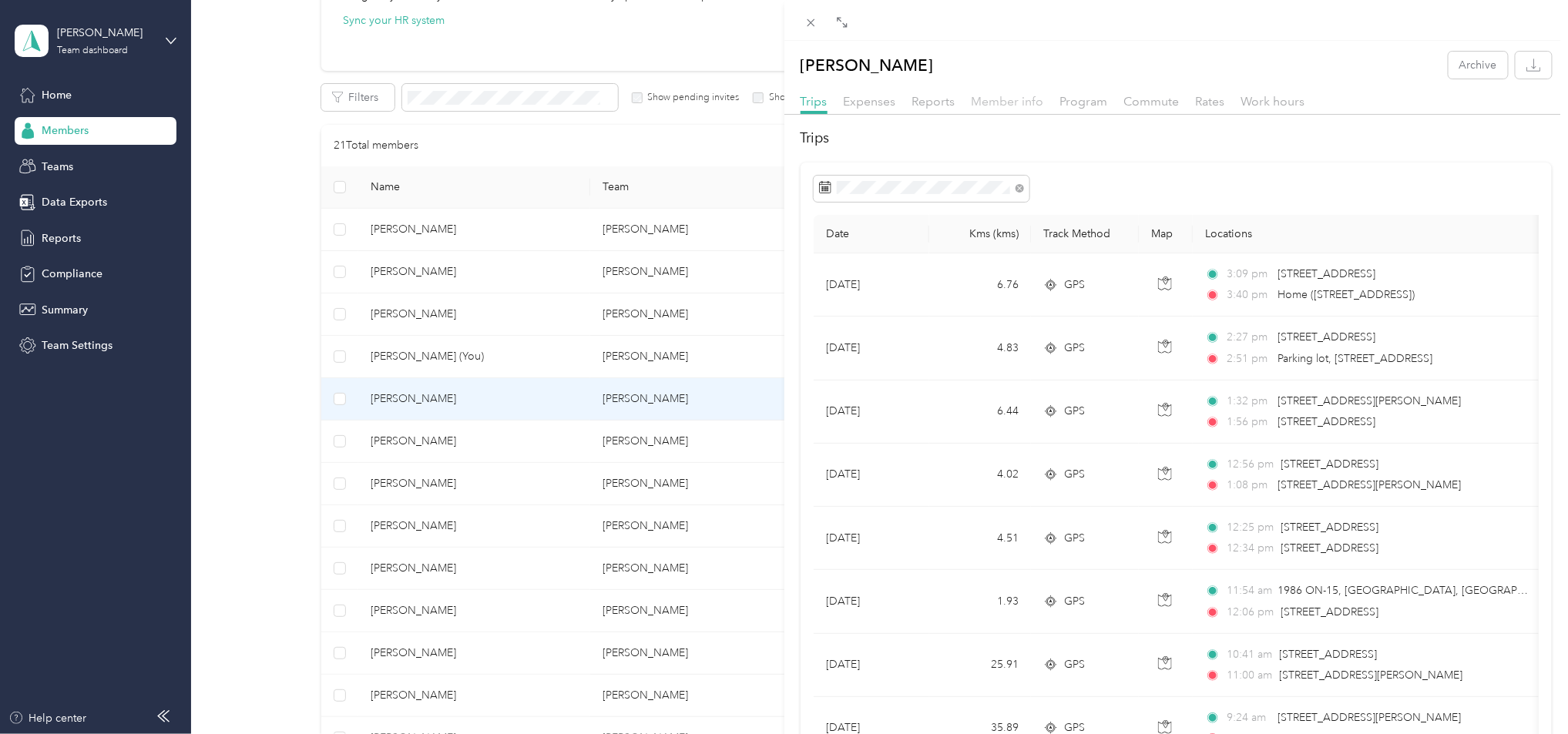
click at [972, 102] on span "Member info" at bounding box center [1007, 102] width 73 height 15
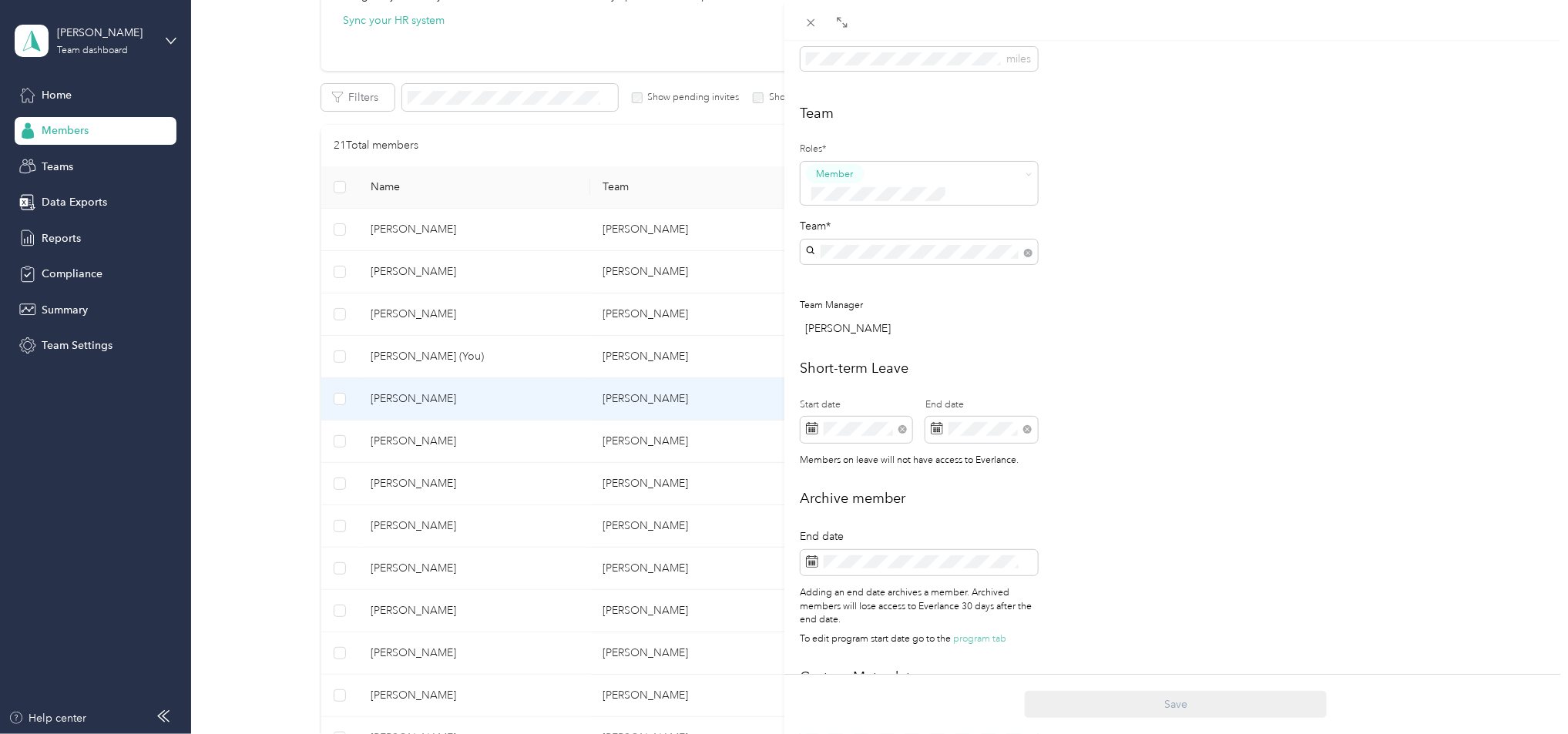
scroll to position [428, 0]
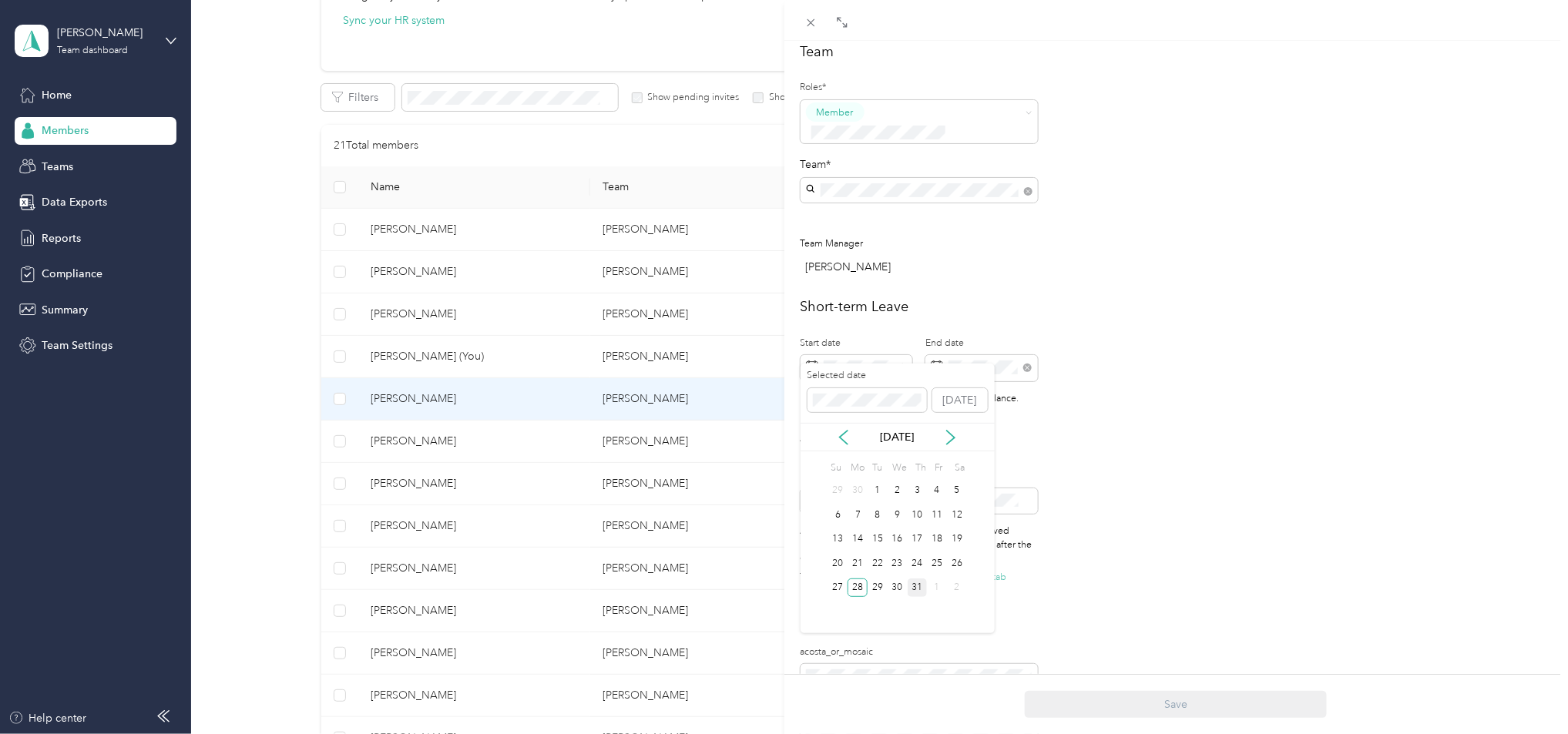
click at [916, 591] on div "31" at bounding box center [917, 588] width 20 height 19
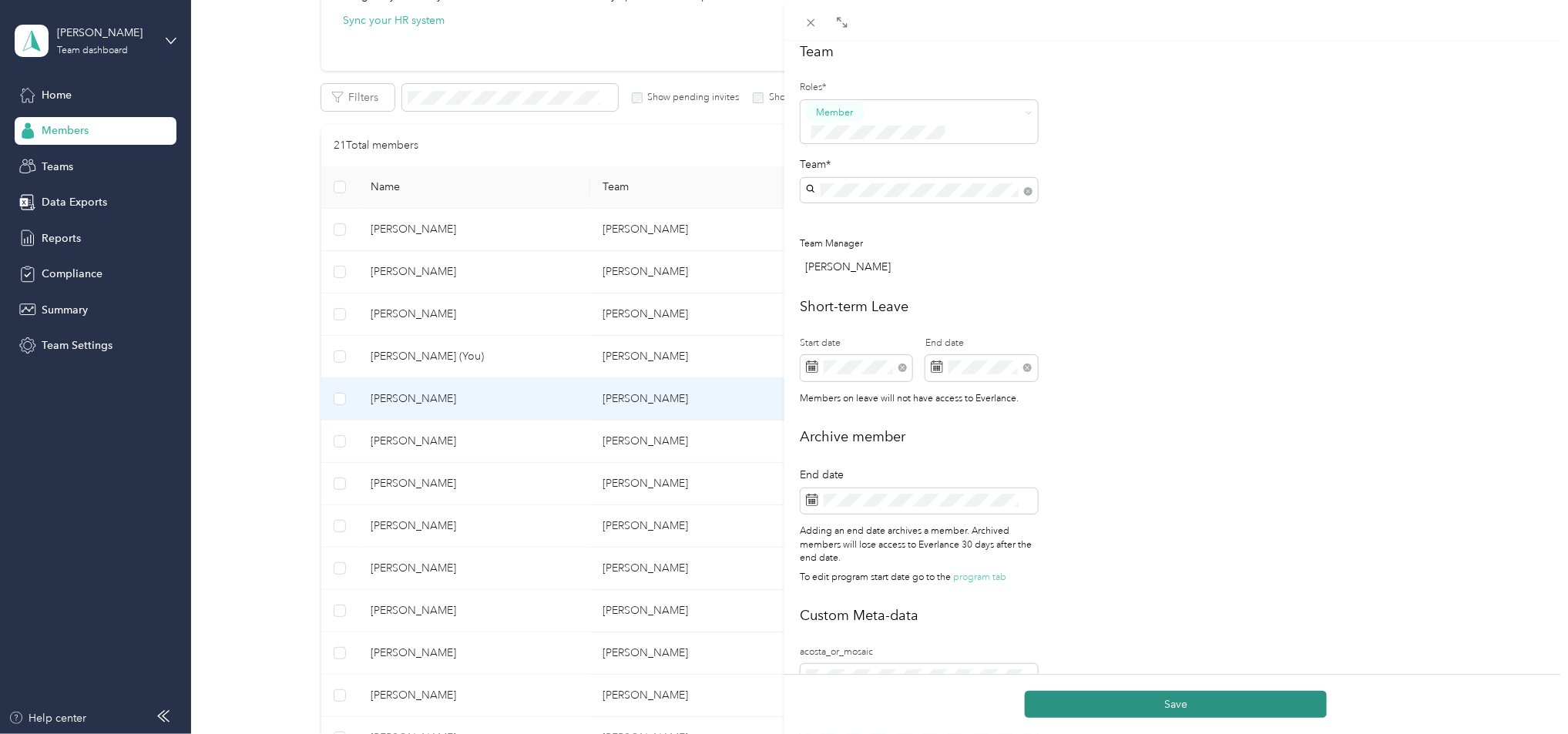
click at [1136, 704] on button "Save" at bounding box center [1176, 705] width 302 height 27
click at [491, 260] on div "[PERSON_NAME] Archive Trips Expenses Reports Member info Program Commute Rates …" at bounding box center [784, 367] width 1568 height 734
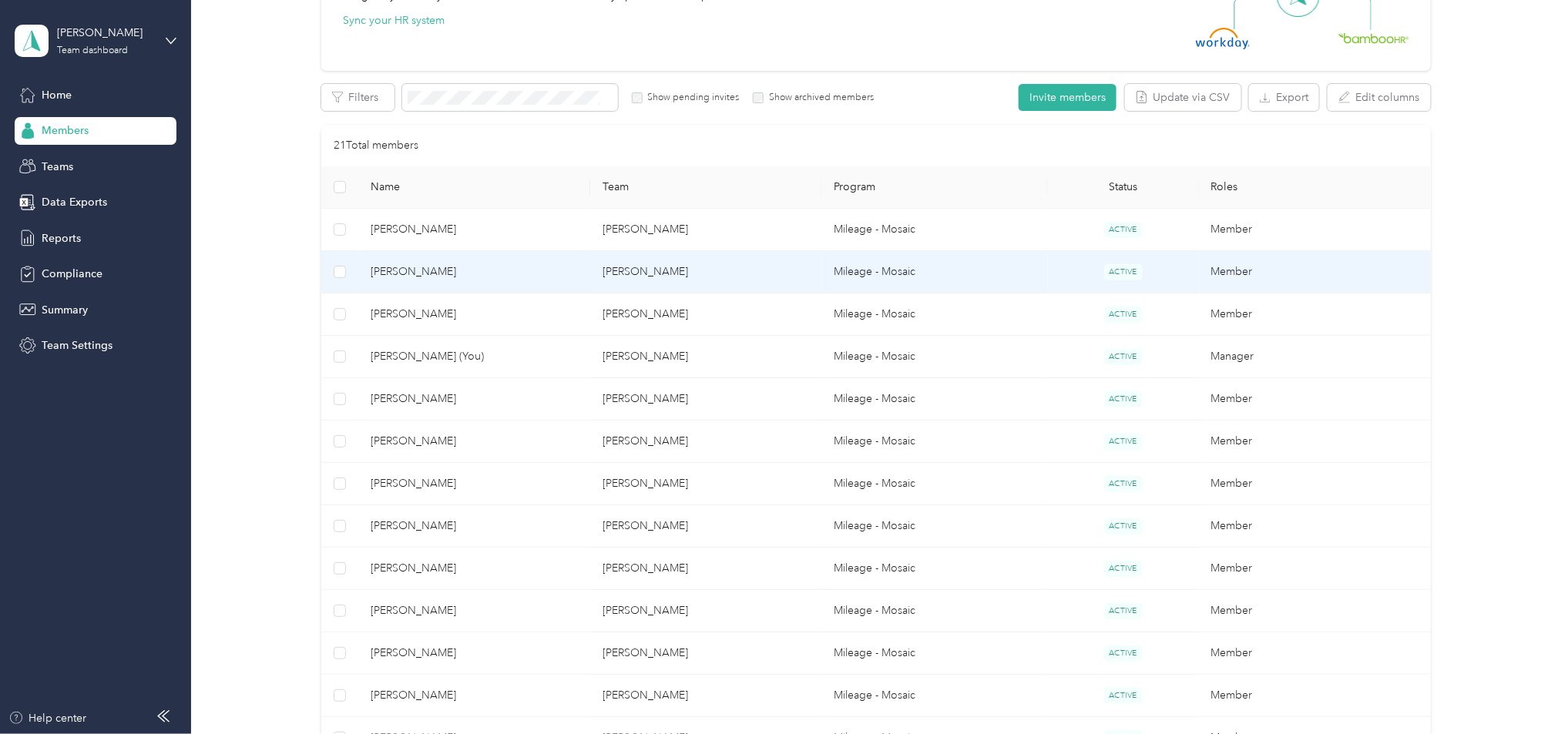
click at [485, 264] on span "[PERSON_NAME]" at bounding box center [474, 272] width 207 height 17
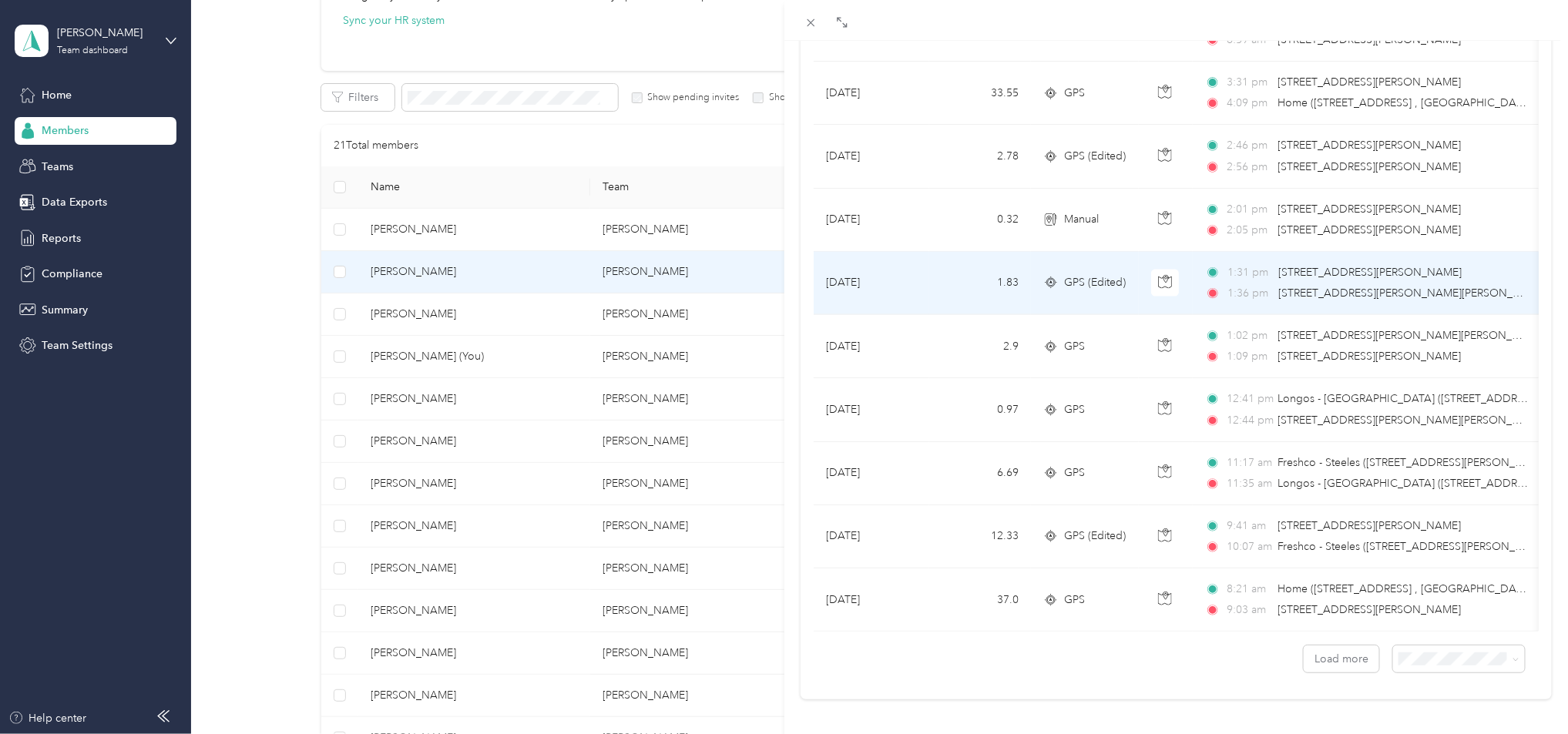
scroll to position [1237, 0]
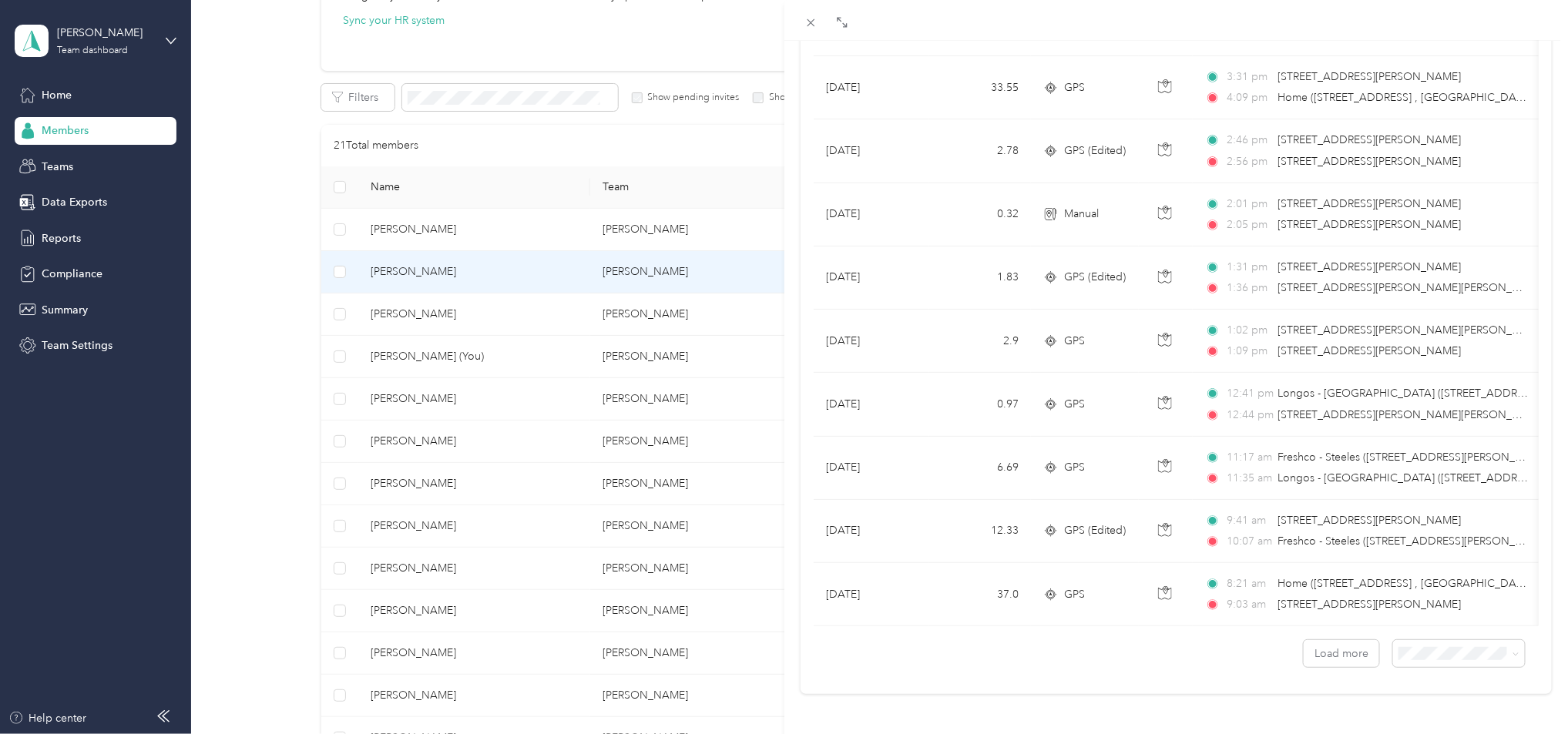
click at [510, 258] on div "[PERSON_NAME] Archive Trips Expenses Reports Member info Program Commute Rates …" at bounding box center [784, 367] width 1568 height 734
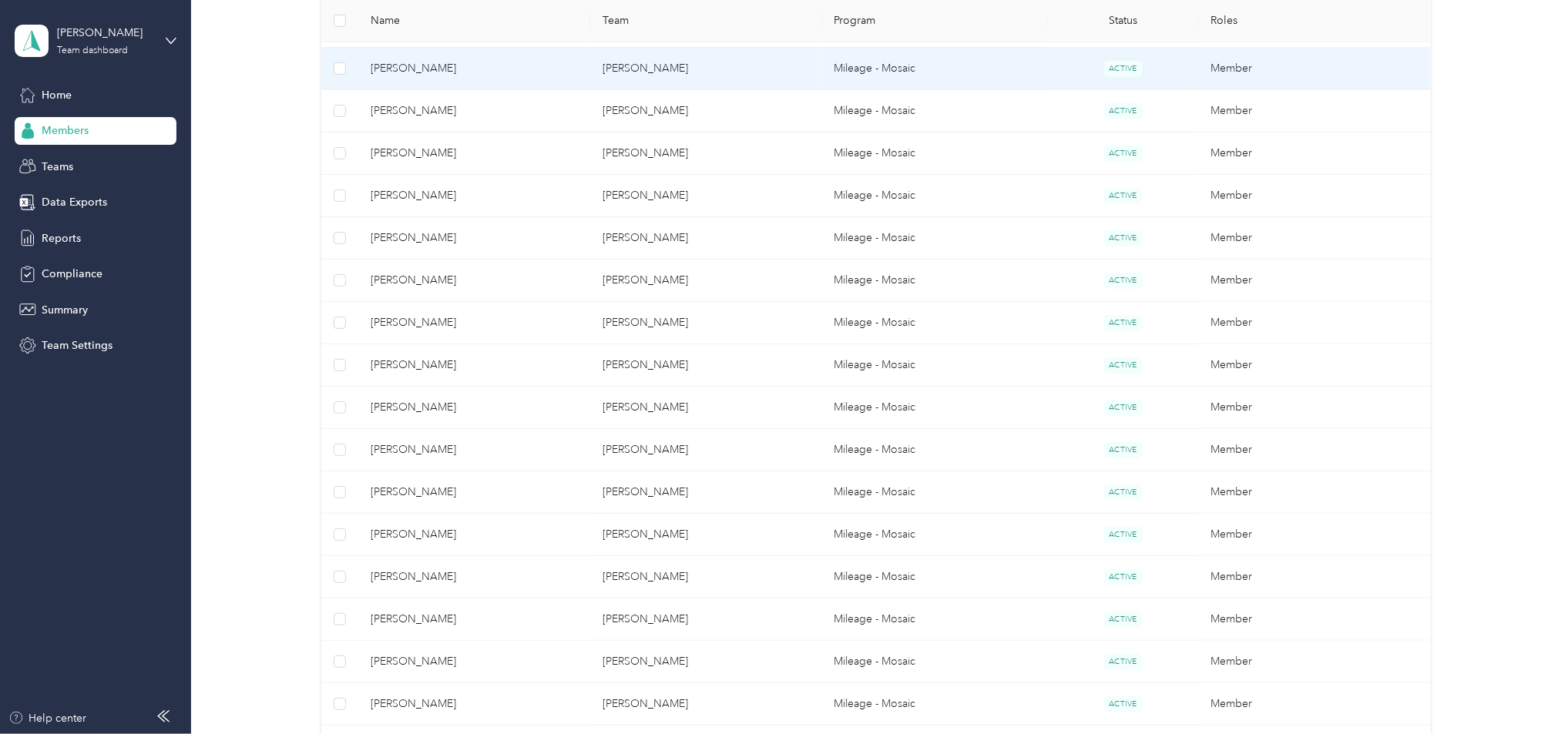
scroll to position [546, 0]
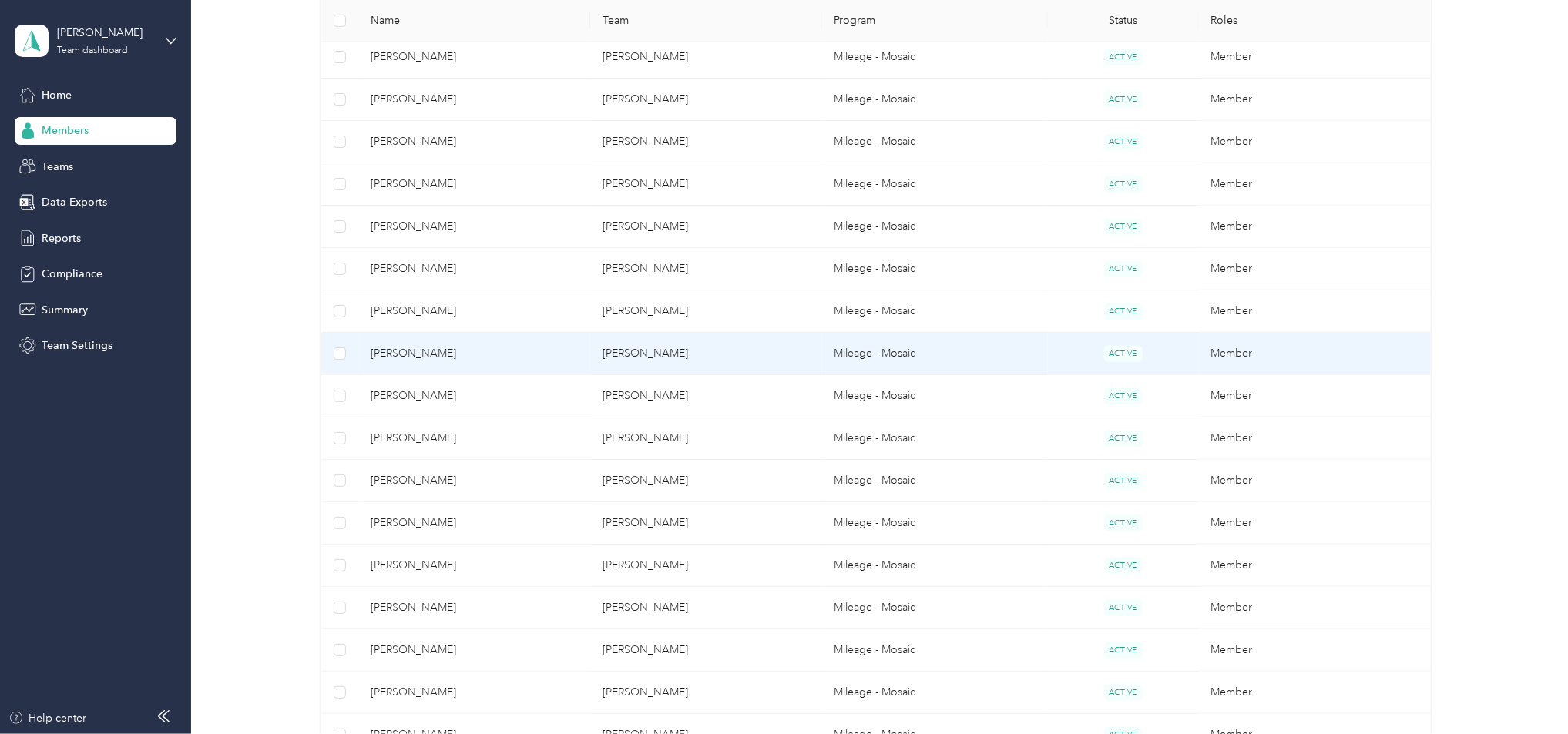
click at [433, 354] on span "[PERSON_NAME]" at bounding box center [474, 353] width 207 height 17
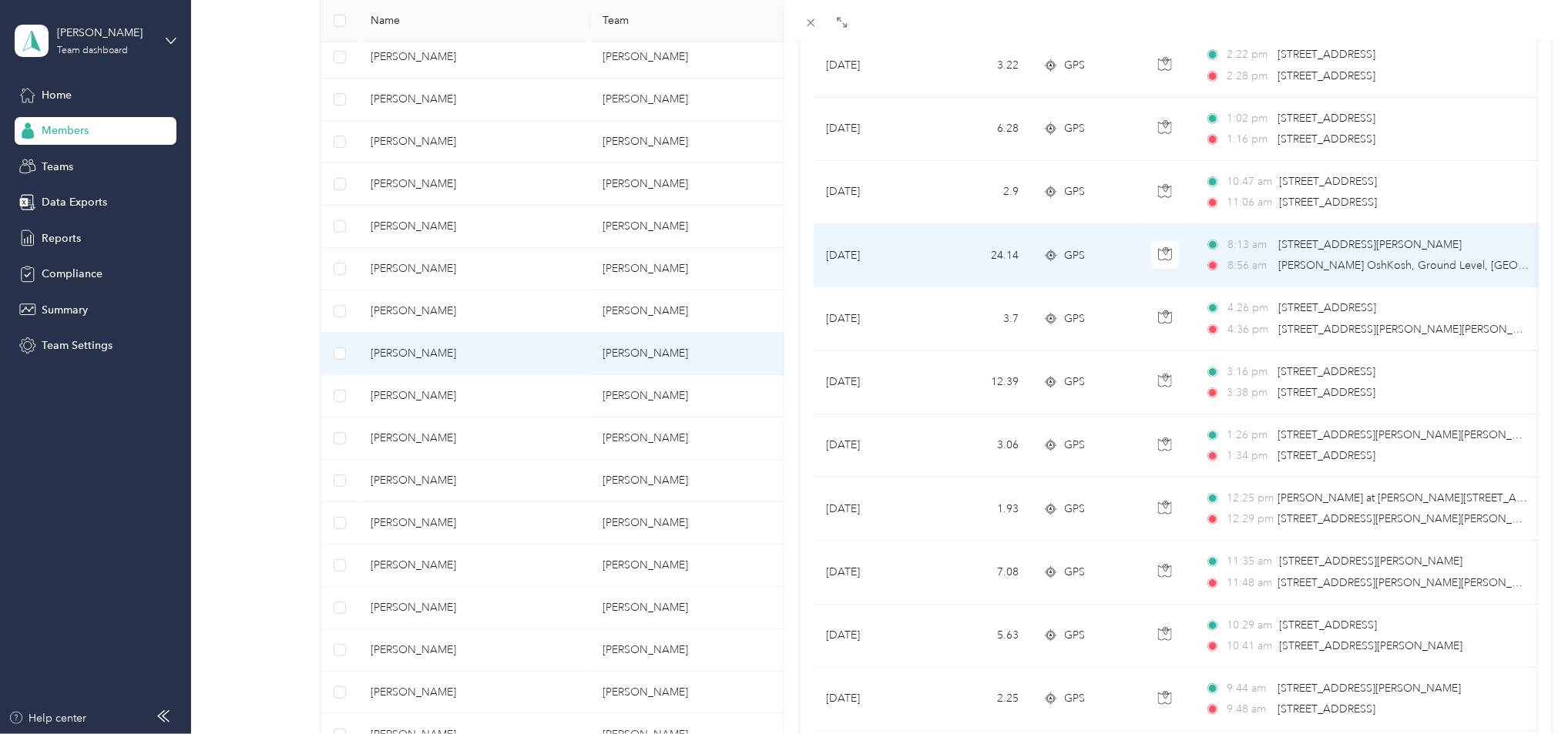
scroll to position [1237, 0]
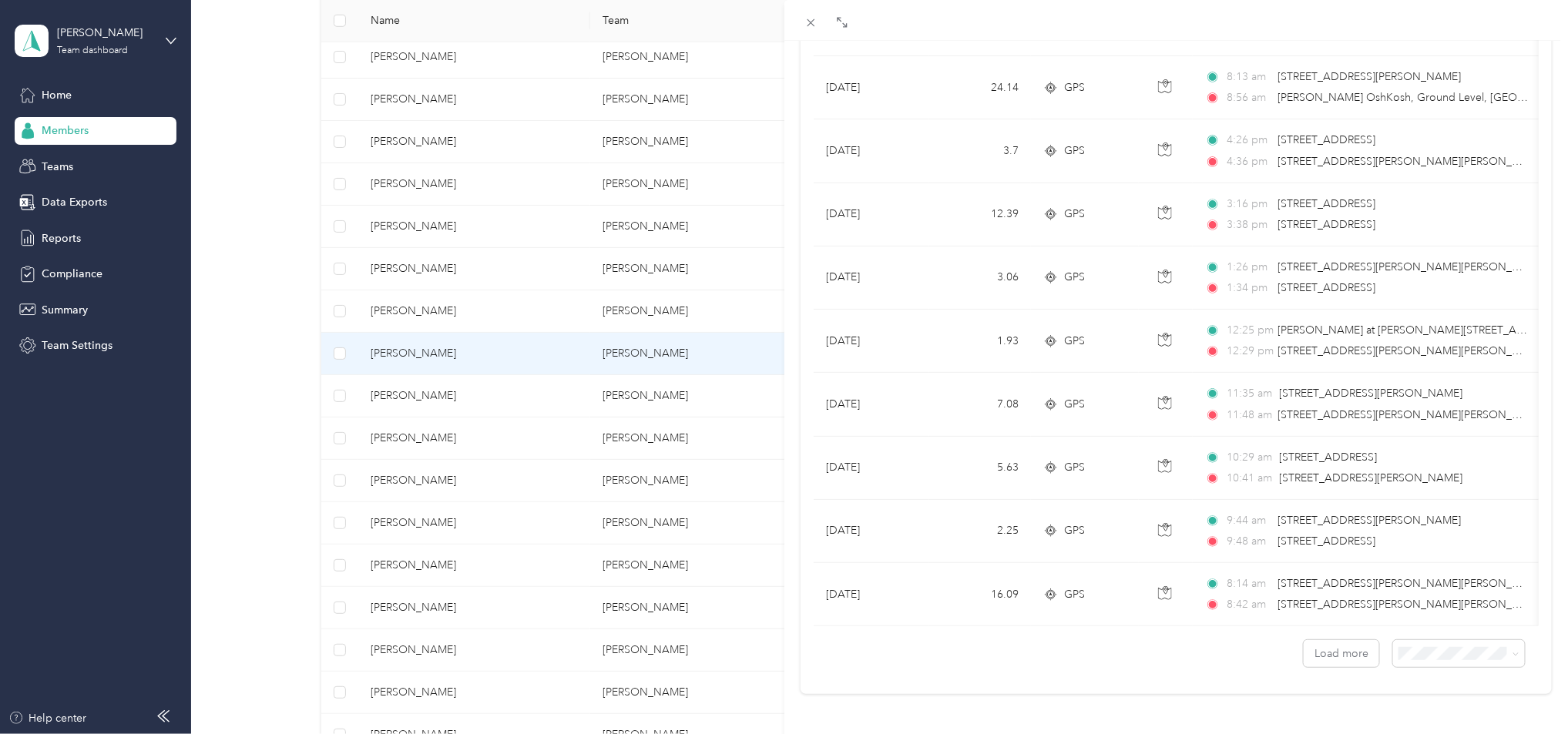
click at [457, 602] on div "[PERSON_NAME] Archive Trips Expenses Reports Member info Program Commute Rates …" at bounding box center [784, 367] width 1568 height 734
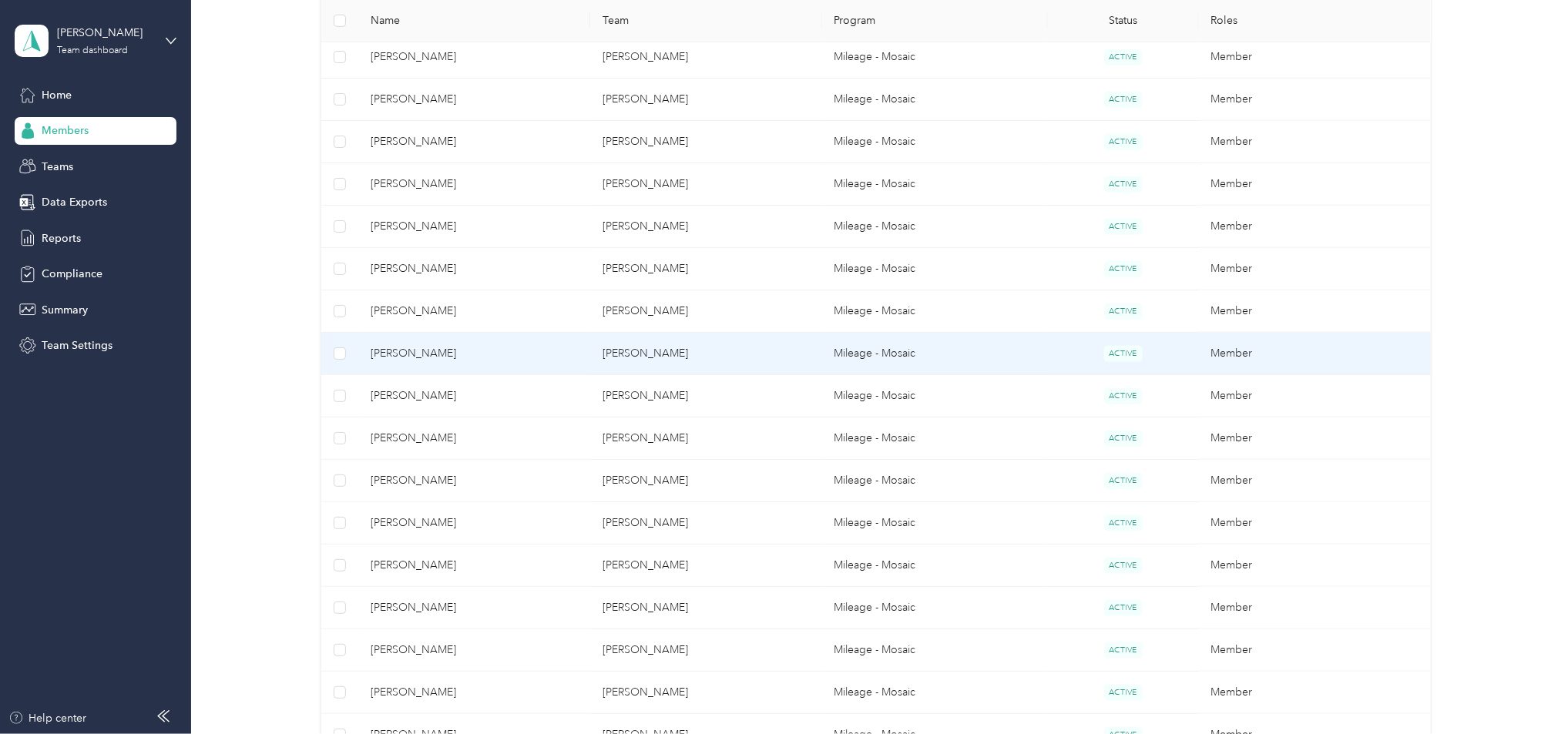
scroll to position [44, 0]
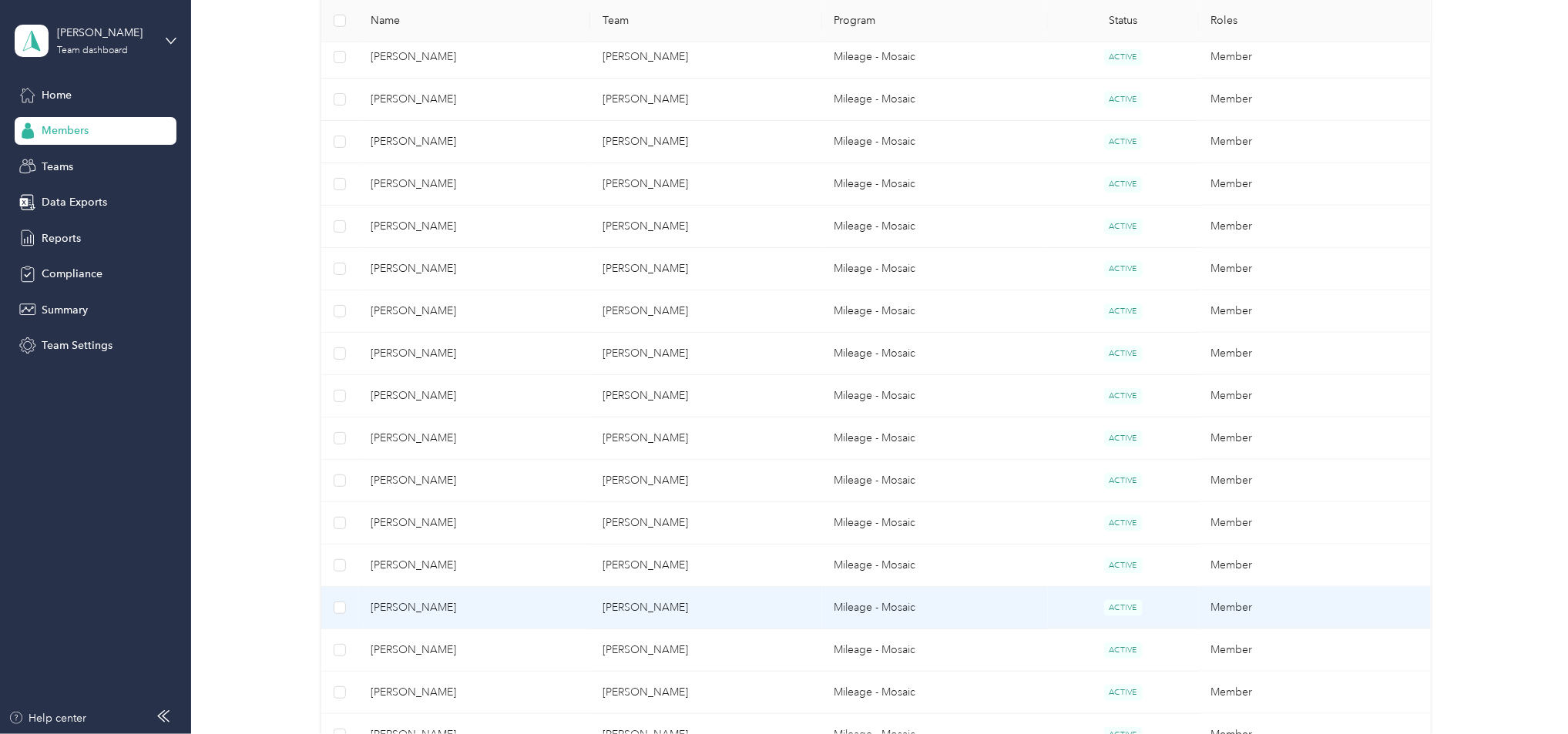
click at [456, 602] on span "[PERSON_NAME]" at bounding box center [474, 608] width 207 height 17
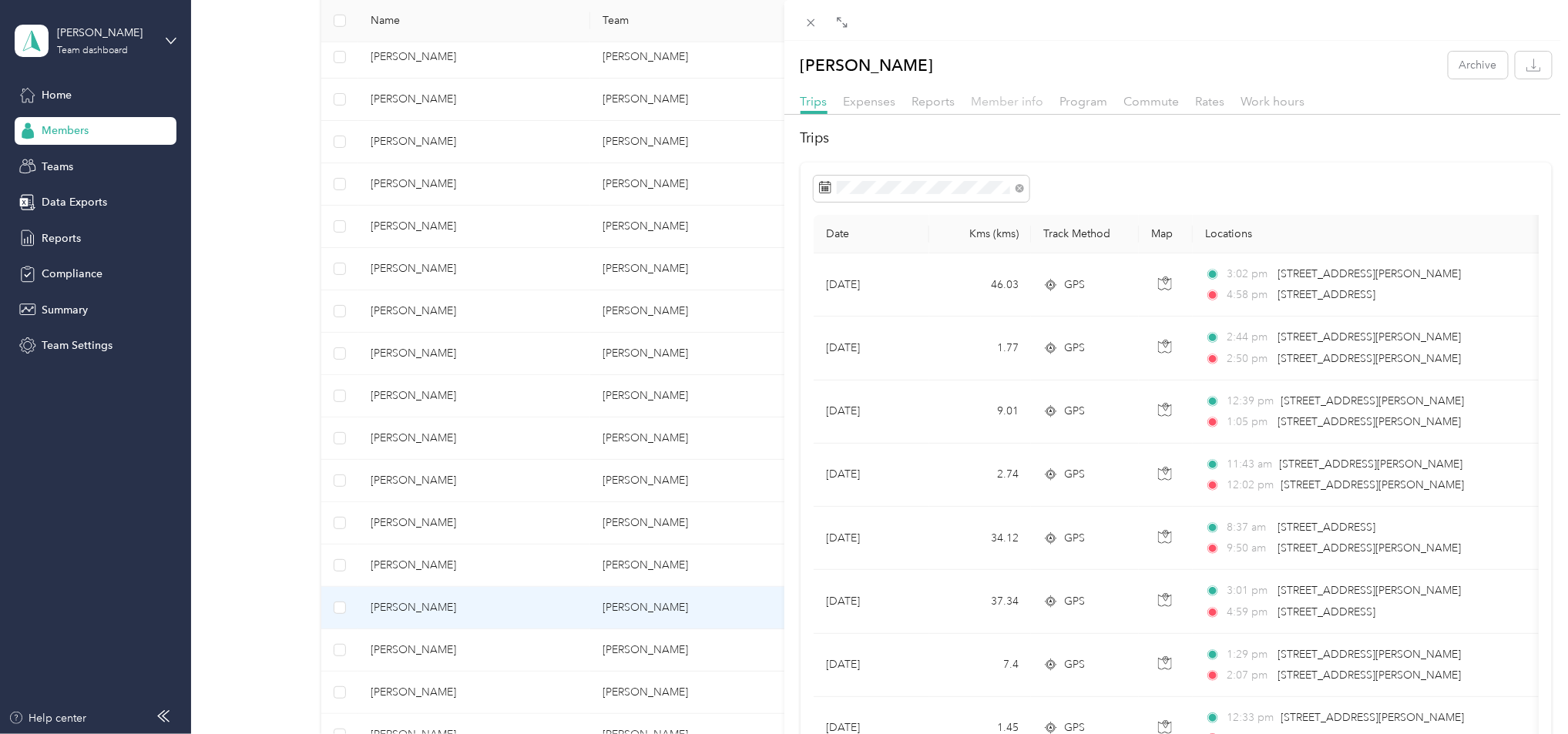
click at [1012, 95] on span "Member info" at bounding box center [1007, 102] width 73 height 15
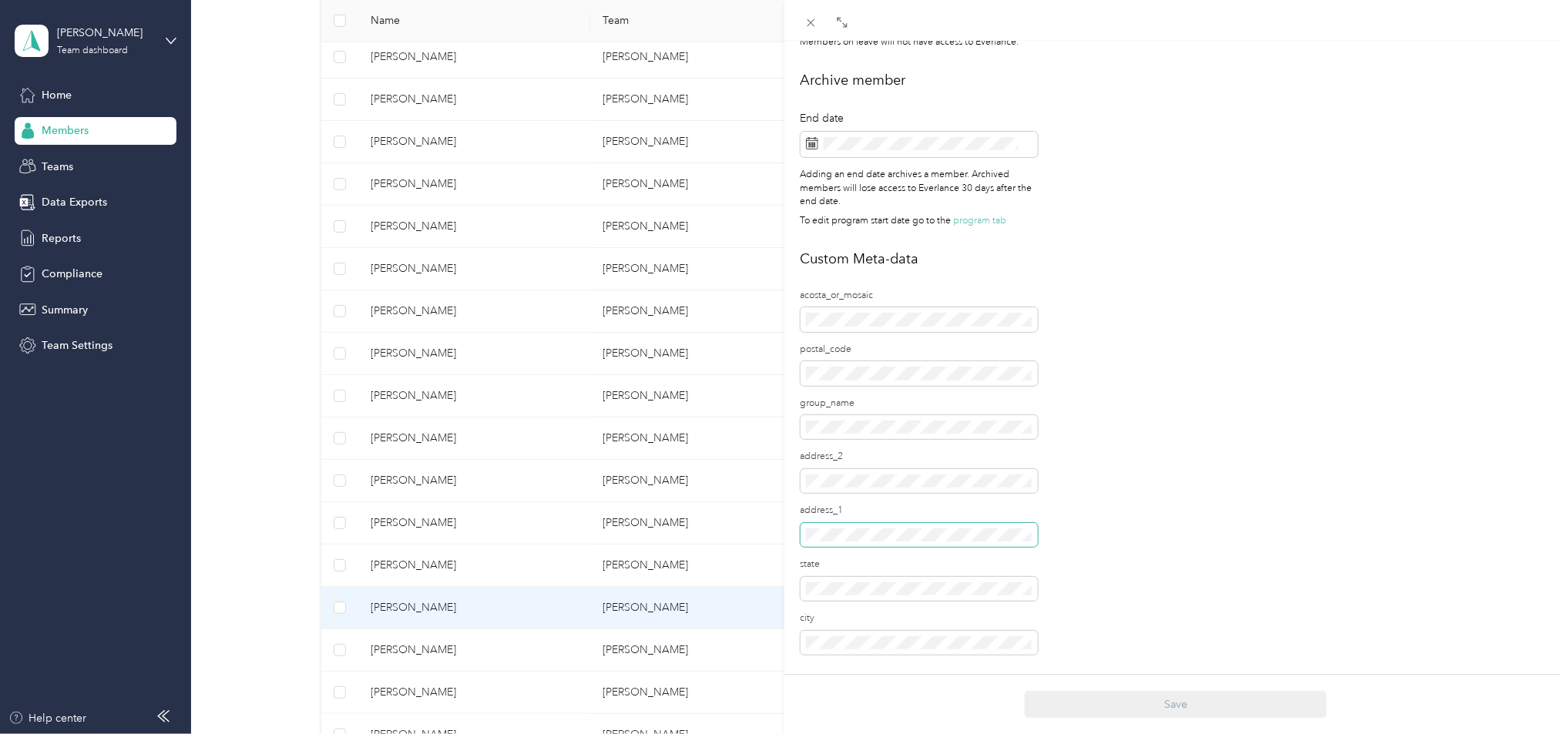
scroll to position [271, 0]
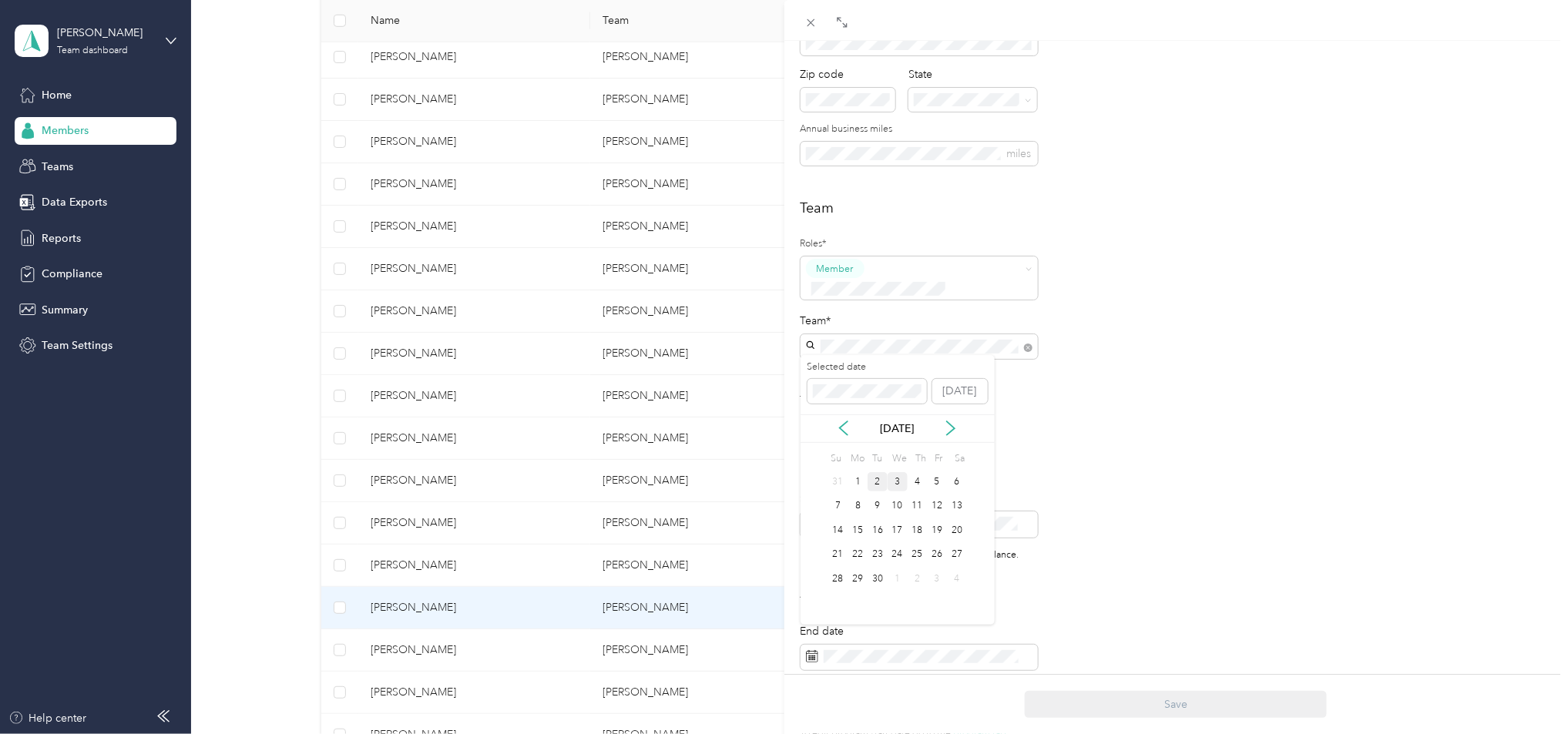
click at [894, 481] on div "3" at bounding box center [897, 481] width 20 height 19
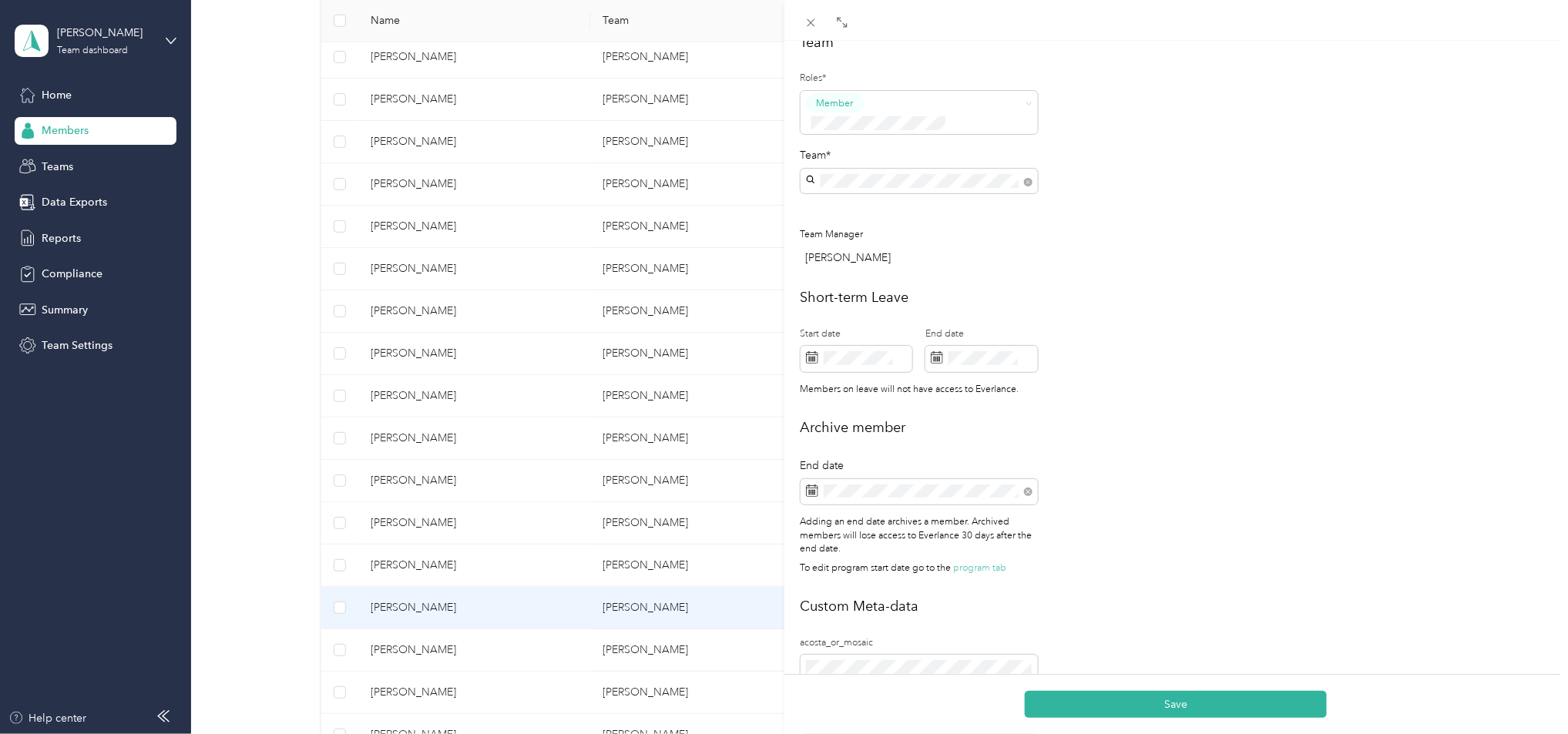
scroll to position [442, 0]
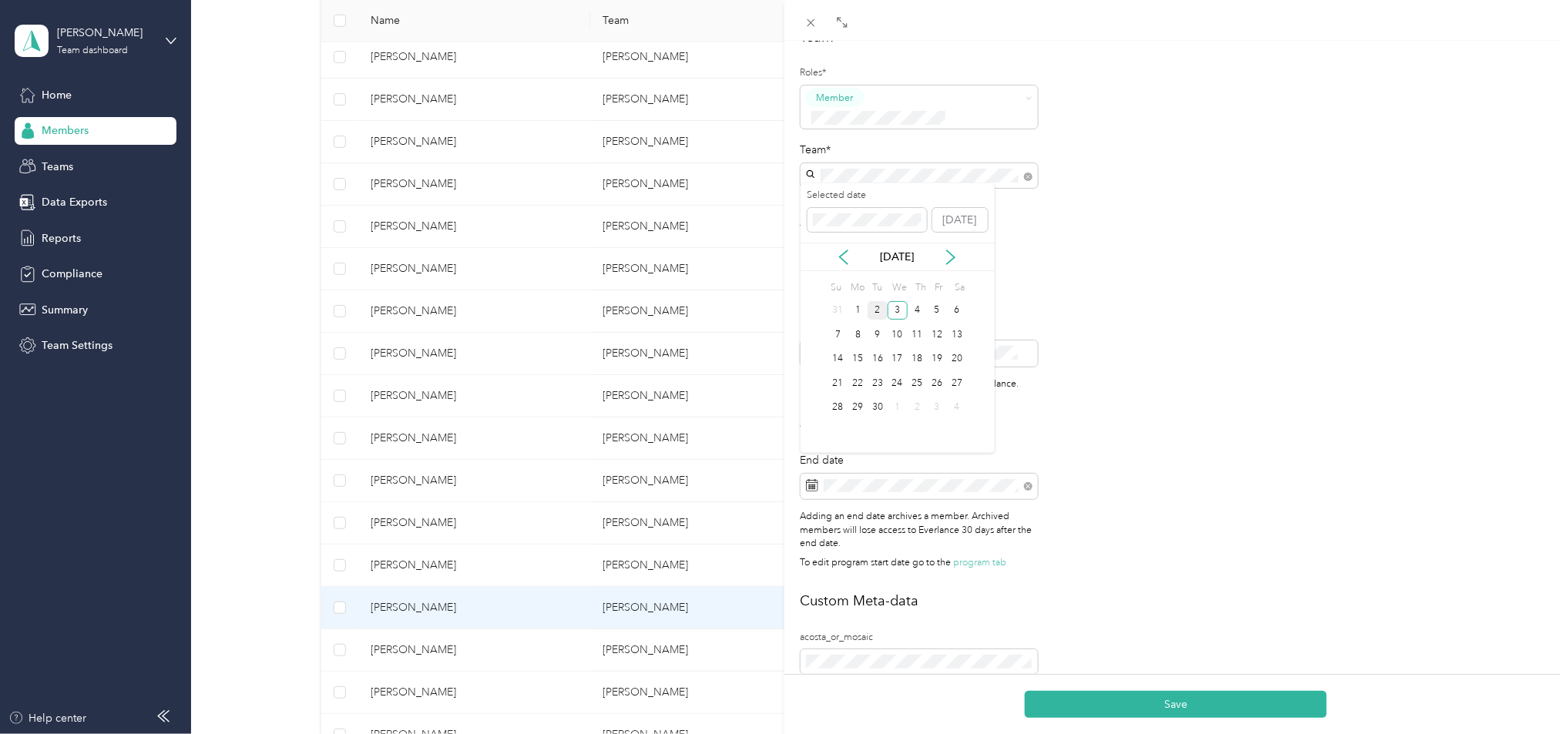
click at [875, 311] on div "2" at bounding box center [877, 311] width 20 height 19
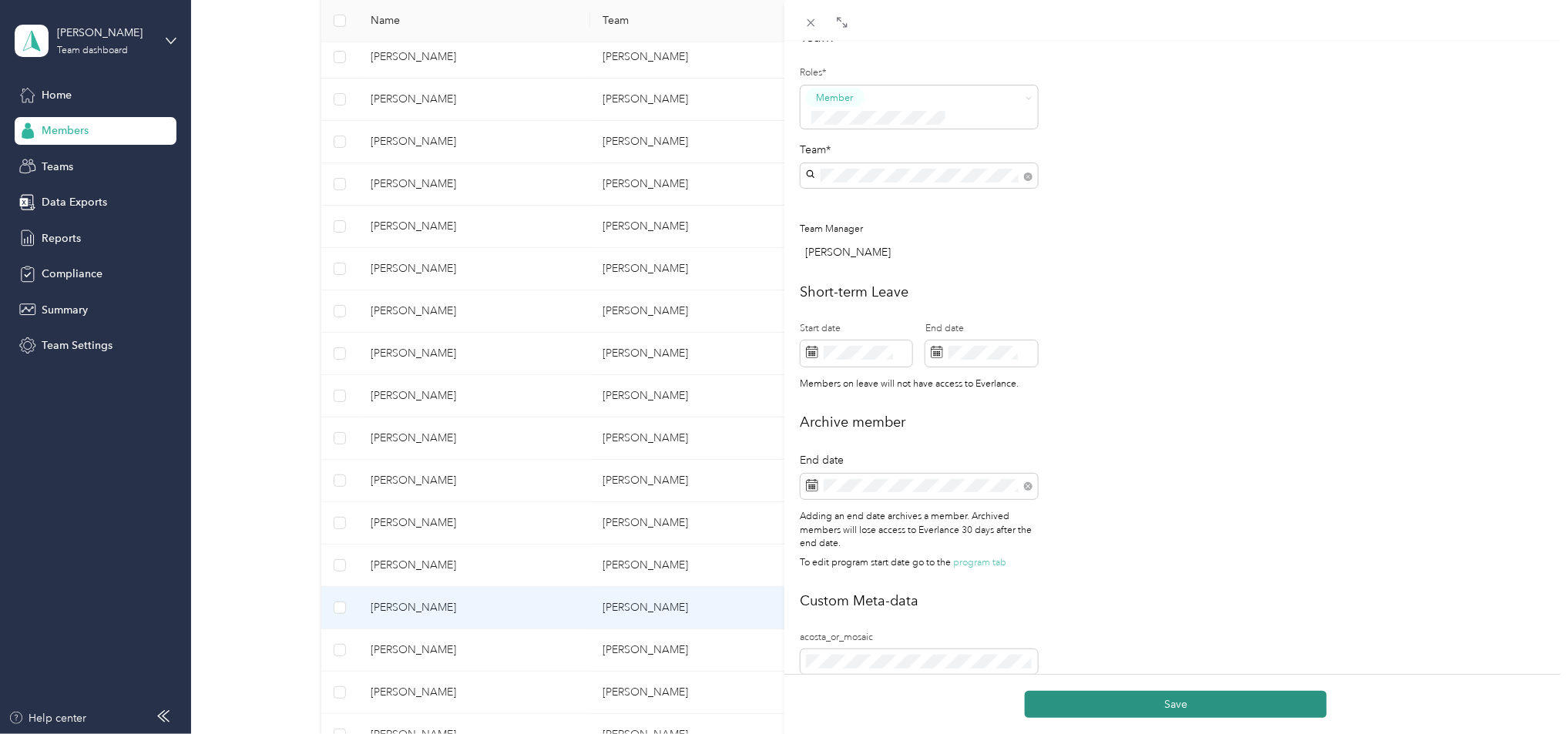
click at [1105, 707] on button "Save" at bounding box center [1176, 705] width 302 height 27
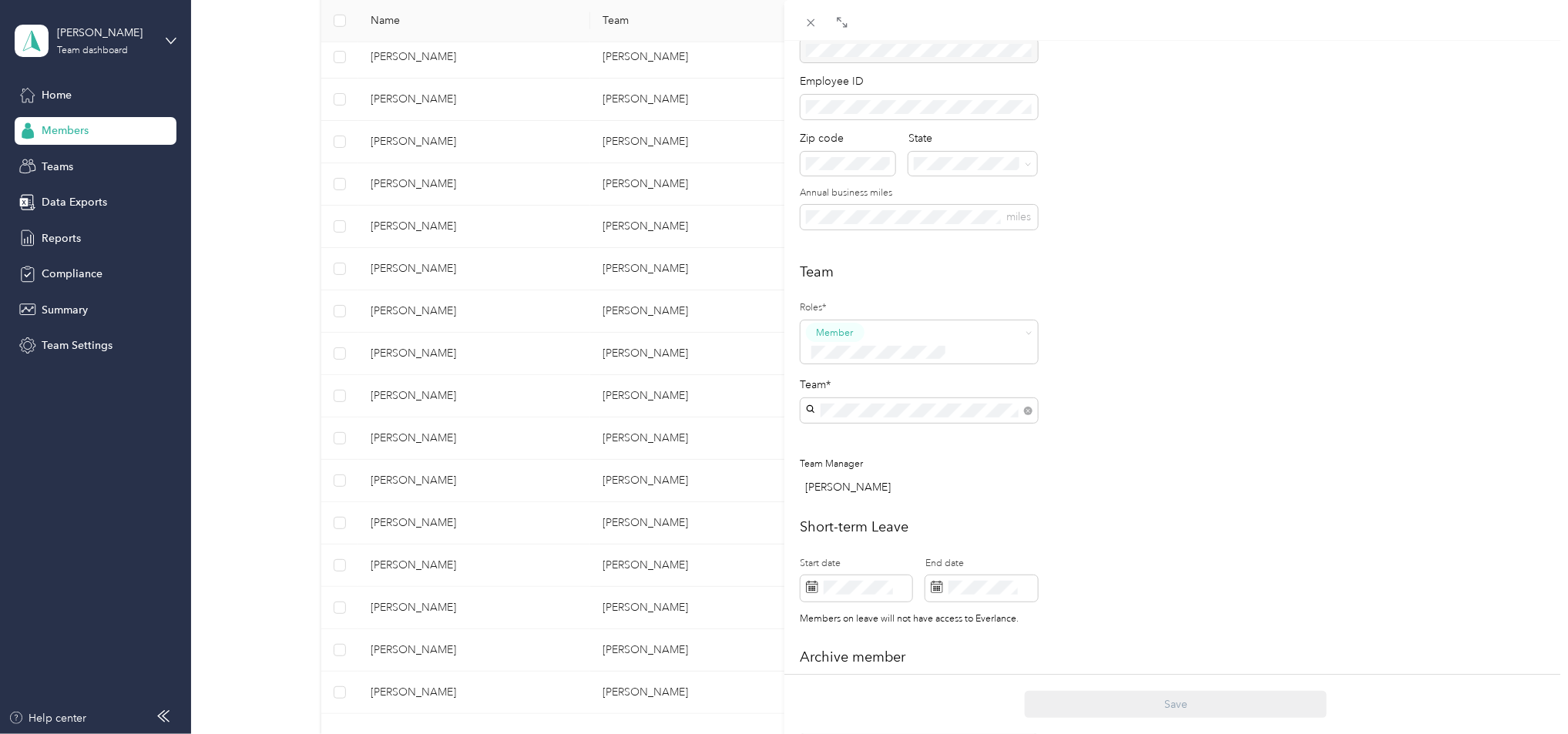
scroll to position [0, 0]
